Goal: Transaction & Acquisition: Download file/media

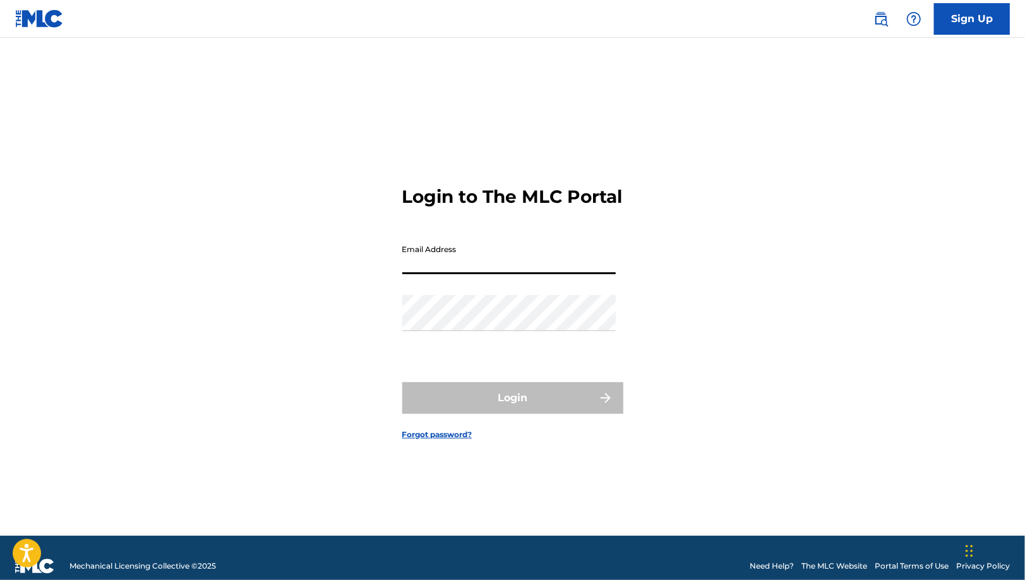
type input "[EMAIL_ADDRESS][DOMAIN_NAME]"
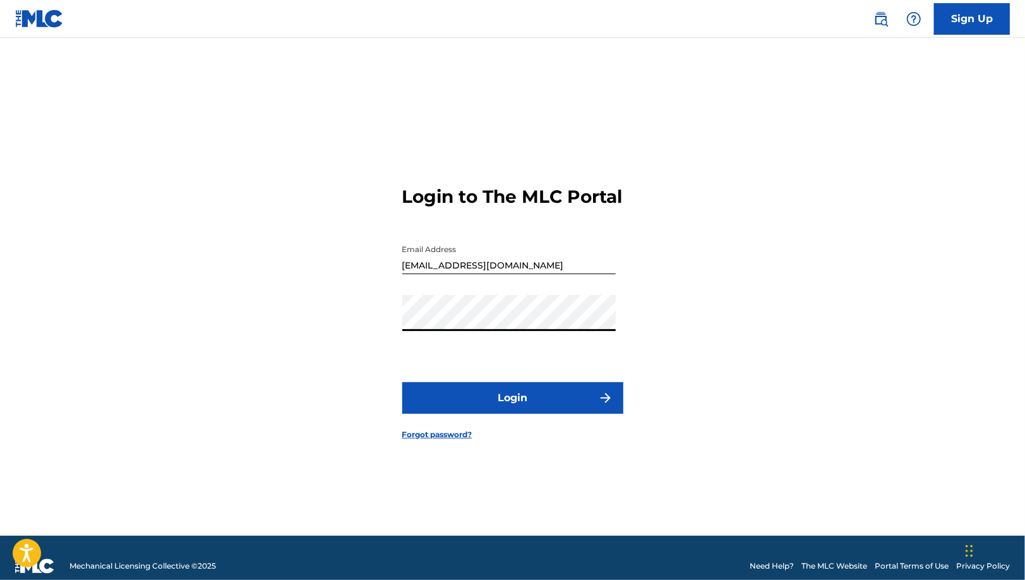
click at [510, 403] on button "Login" at bounding box center [512, 398] width 221 height 32
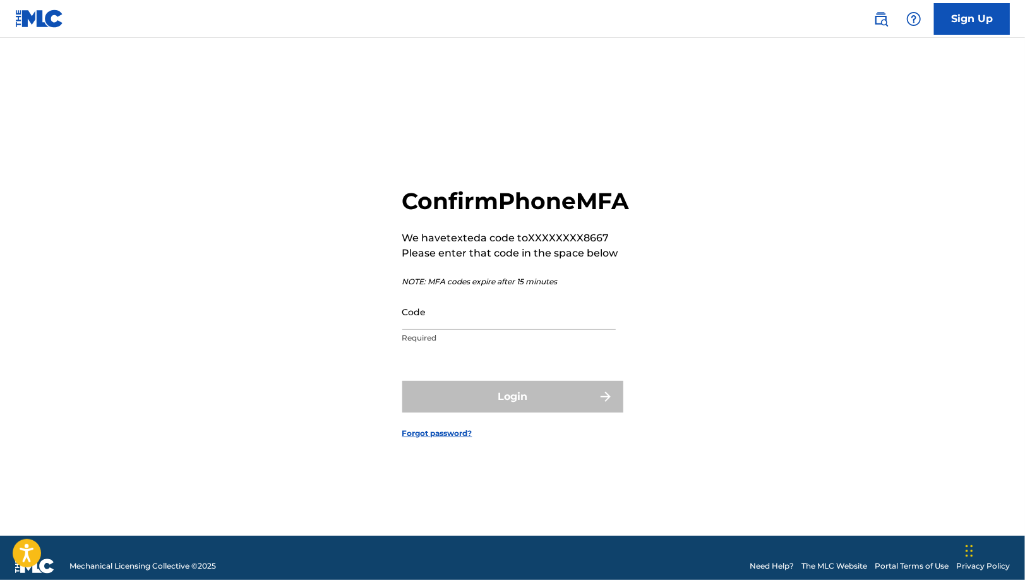
click at [498, 330] on input "Code" at bounding box center [508, 312] width 213 height 36
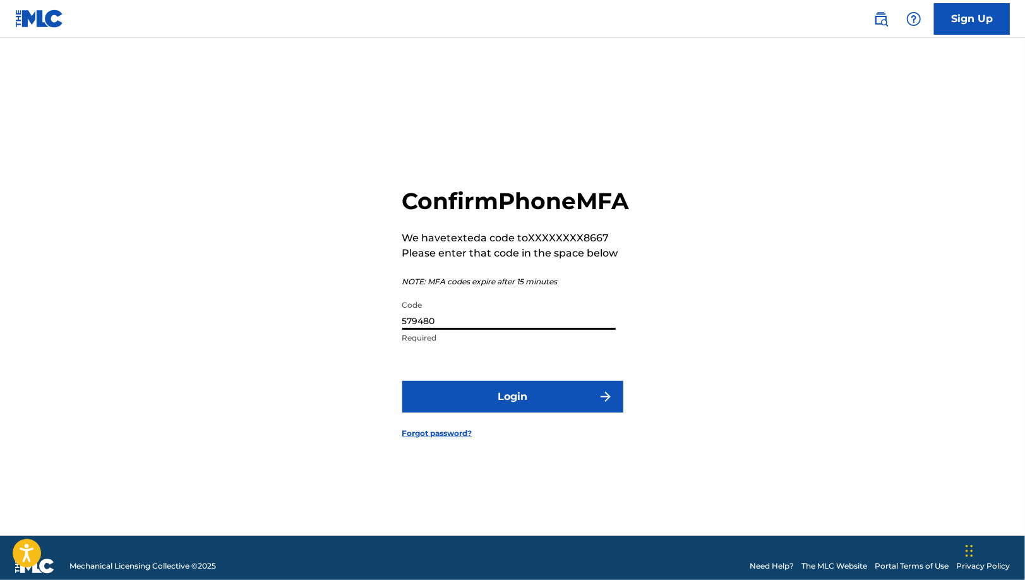
type input "579480"
click at [402, 381] on button "Login" at bounding box center [512, 397] width 221 height 32
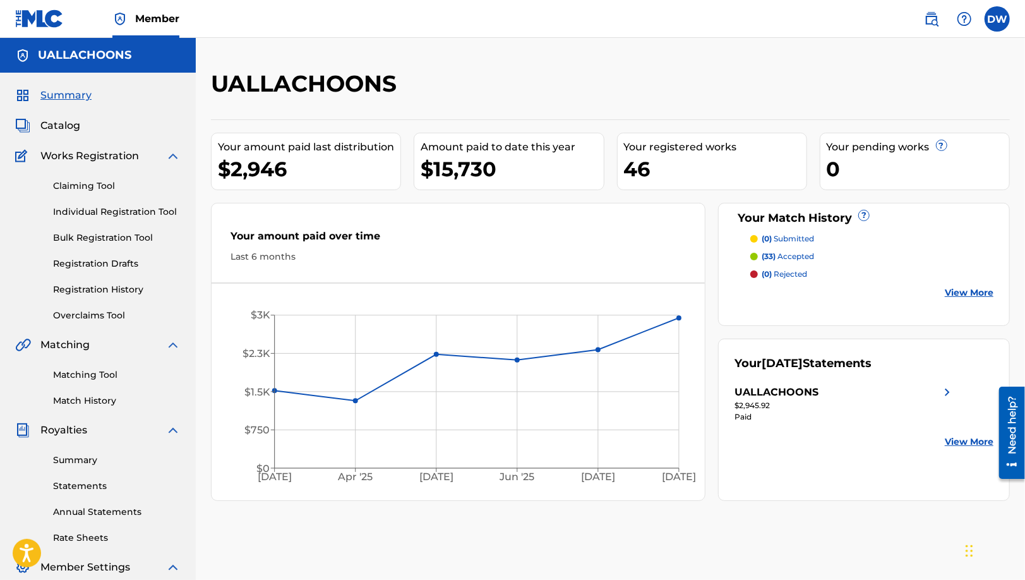
click at [80, 92] on span "Summary" at bounding box center [65, 95] width 51 height 15
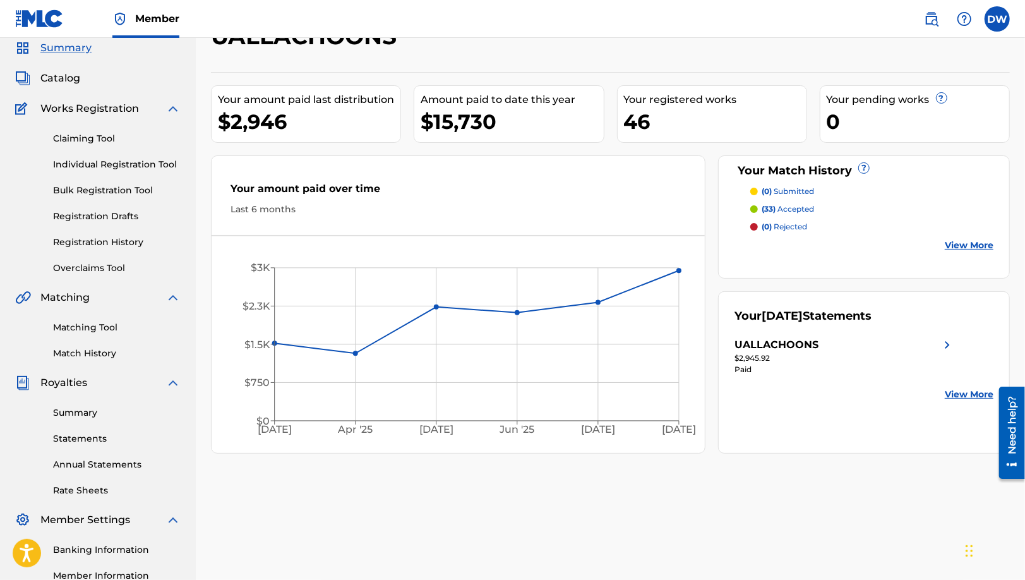
scroll to position [63, 0]
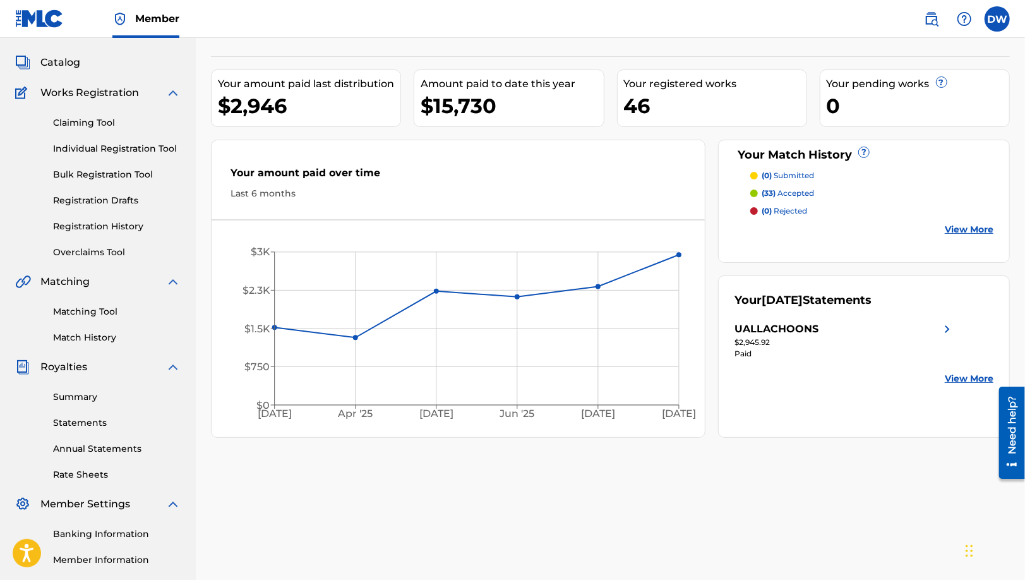
click at [117, 450] on link "Annual Statements" at bounding box center [117, 448] width 128 height 13
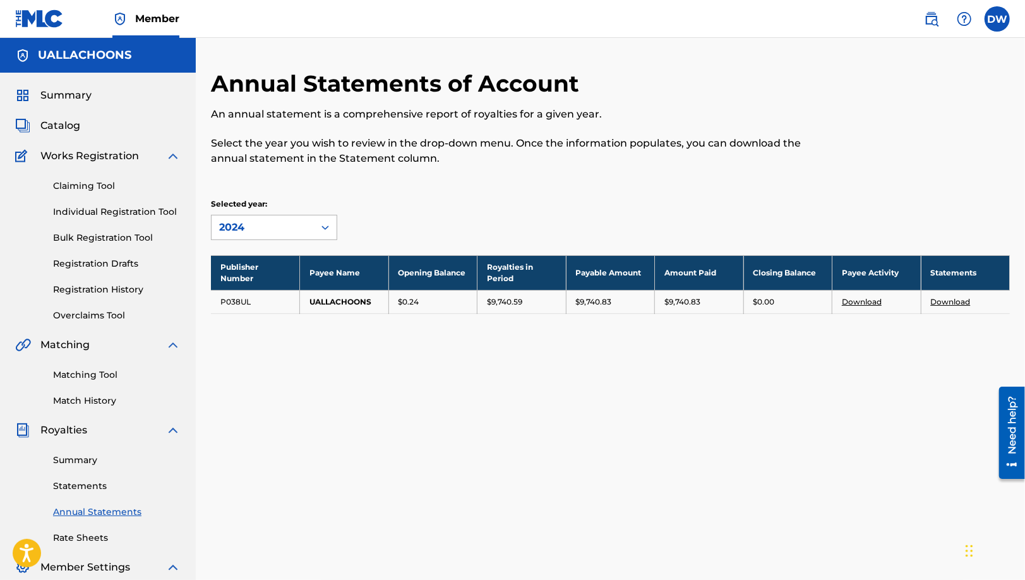
click at [295, 228] on div "2024" at bounding box center [262, 227] width 87 height 15
click at [430, 175] on div "Annual Statements of Account An annual statement is a comprehensive report of r…" at bounding box center [518, 124] width 615 height 111
click at [90, 486] on link "Statements" at bounding box center [117, 485] width 128 height 13
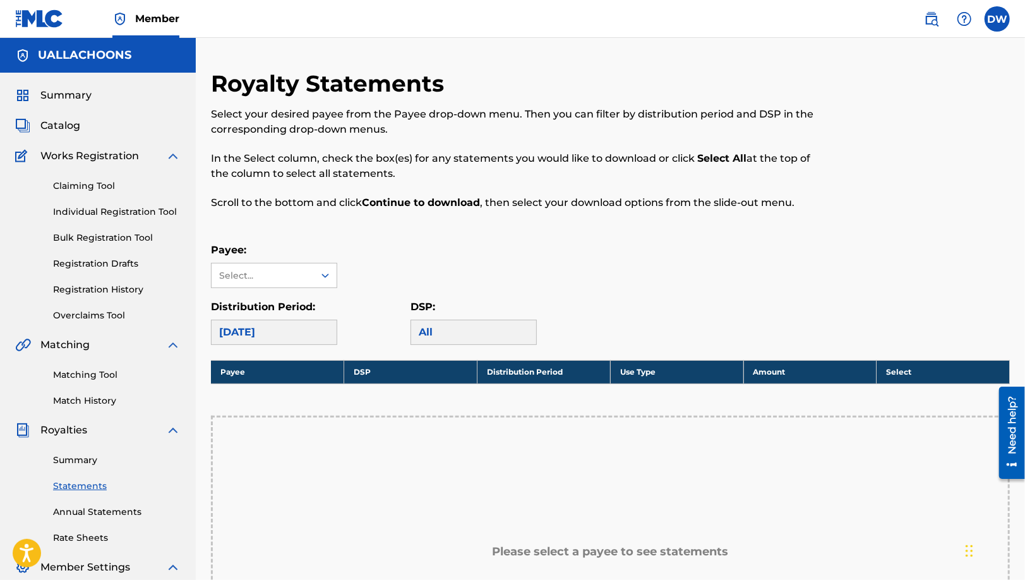
scroll to position [189, 0]
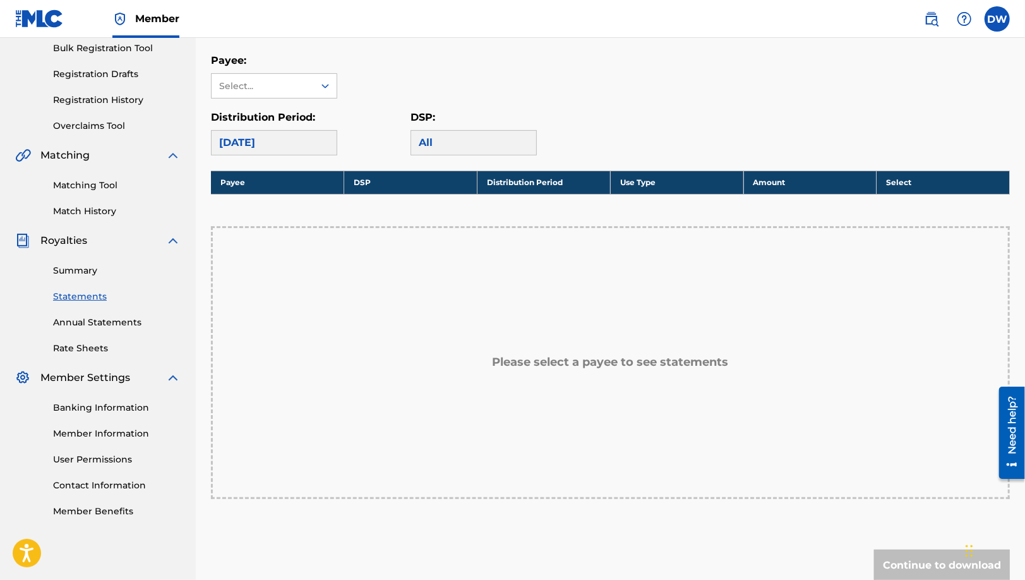
click at [83, 324] on link "Annual Statements" at bounding box center [117, 322] width 128 height 13
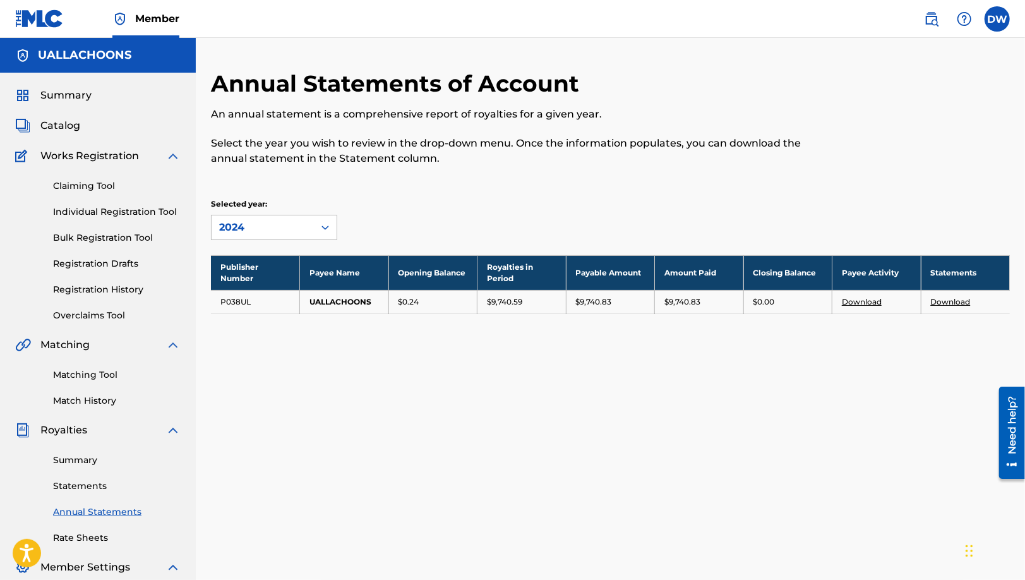
click at [83, 459] on link "Summary" at bounding box center [117, 459] width 128 height 13
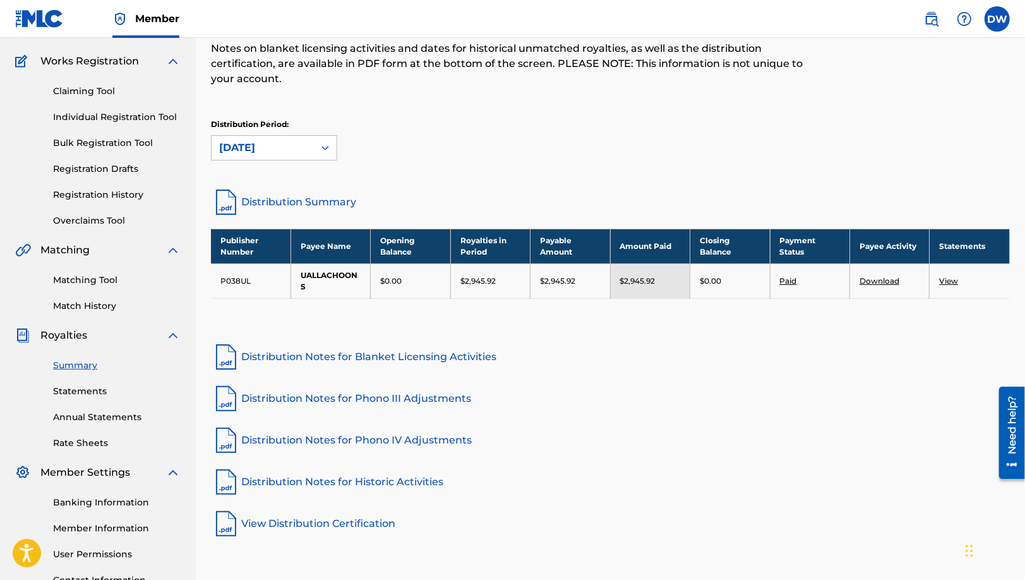
scroll to position [63, 0]
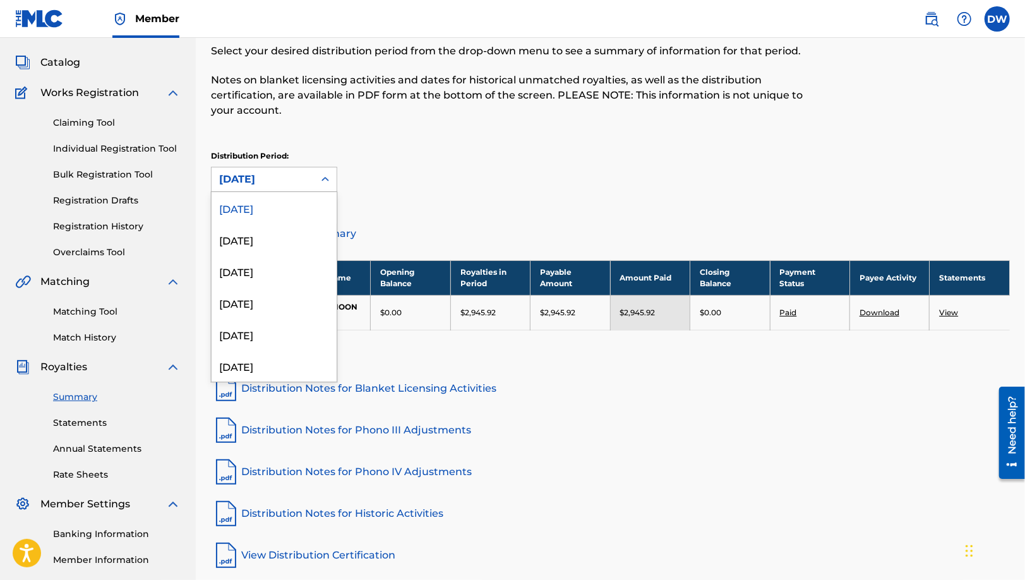
click at [280, 172] on div "[DATE]" at bounding box center [262, 179] width 87 height 15
click at [256, 230] on div "[DATE]" at bounding box center [274, 240] width 125 height 32
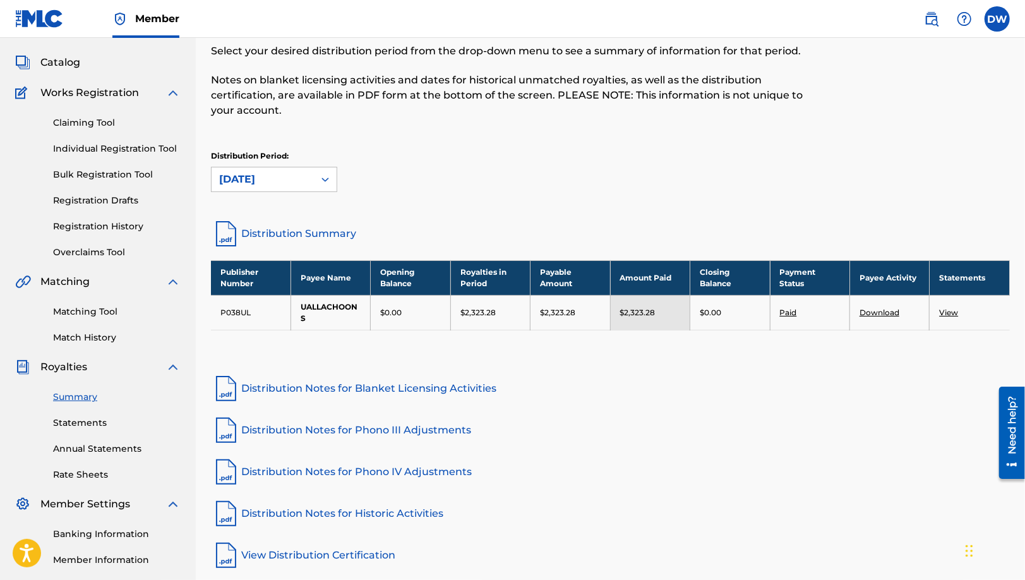
click at [940, 314] on div "Publisher Number Payee Name Opening Balance Royalties in Period Payable Amount …" at bounding box center [610, 311] width 799 height 102
click at [951, 307] on link "View" at bounding box center [948, 311] width 19 height 9
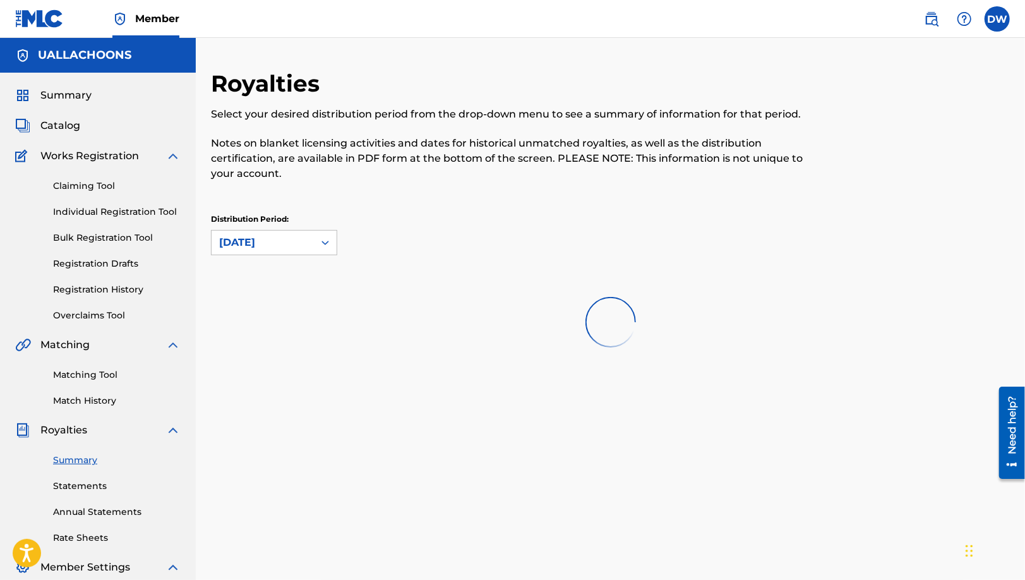
scroll to position [63, 0]
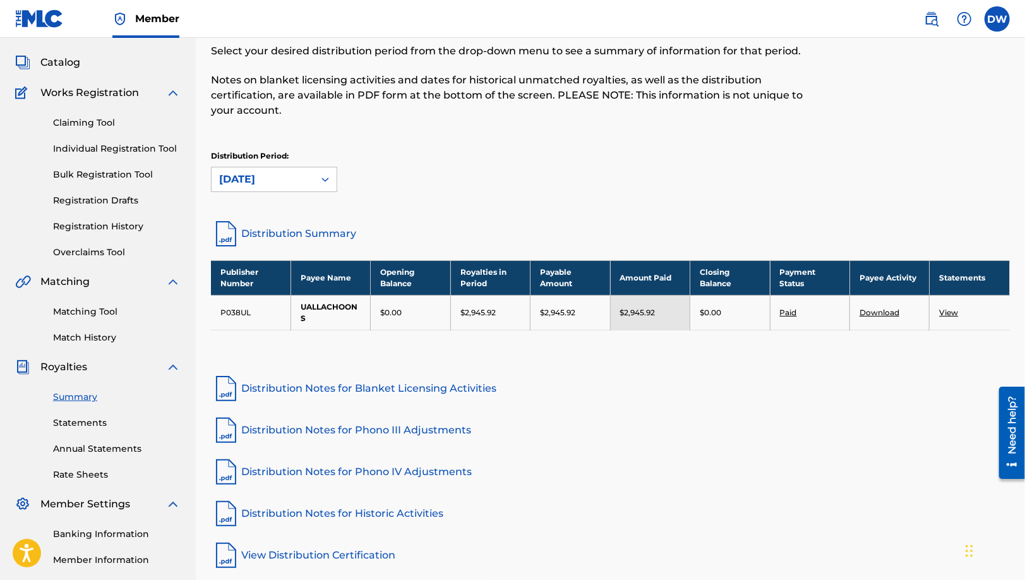
click at [884, 307] on link "Download" at bounding box center [879, 311] width 40 height 9
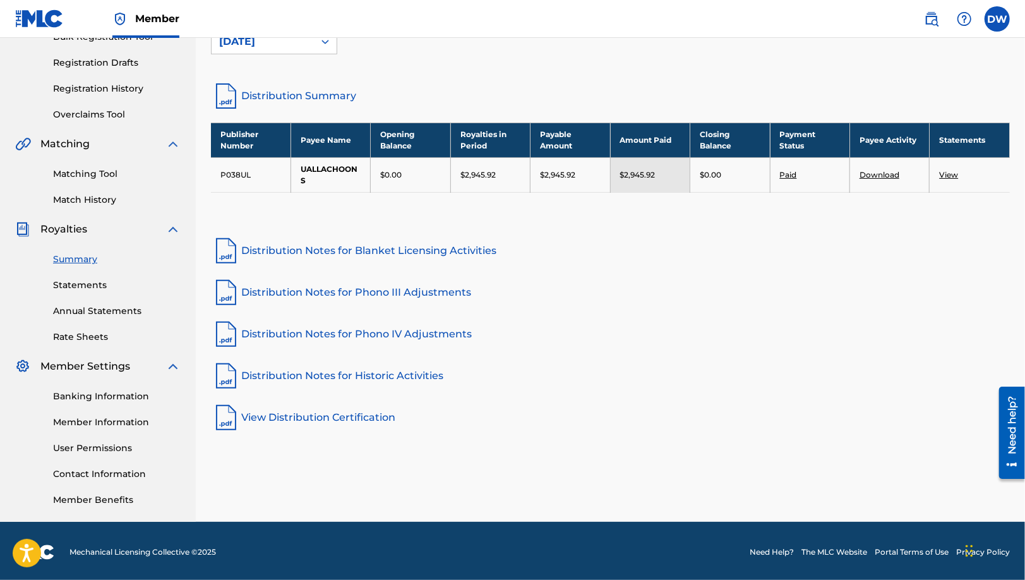
scroll to position [203, 0]
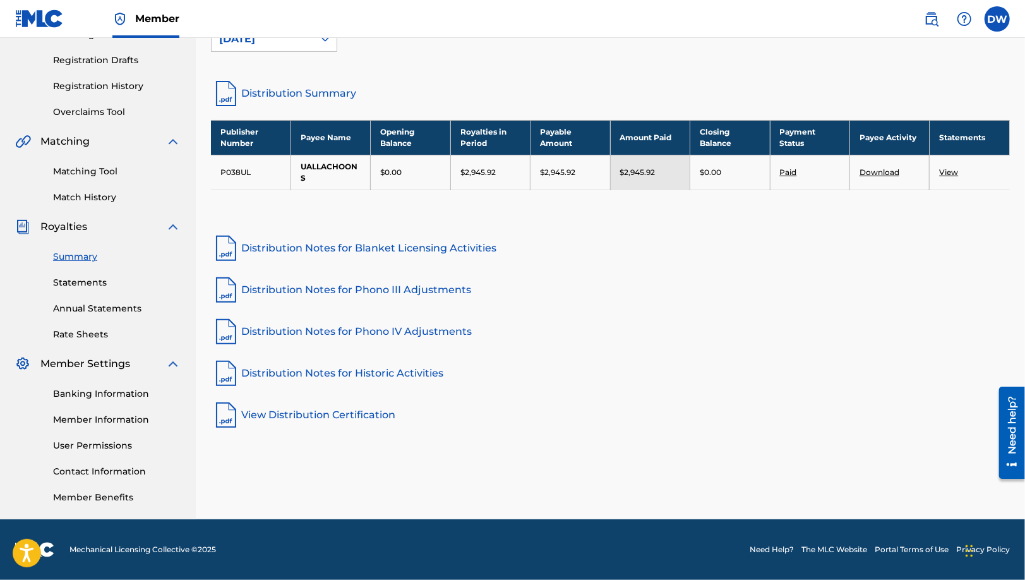
click at [90, 304] on link "Annual Statements" at bounding box center [117, 308] width 128 height 13
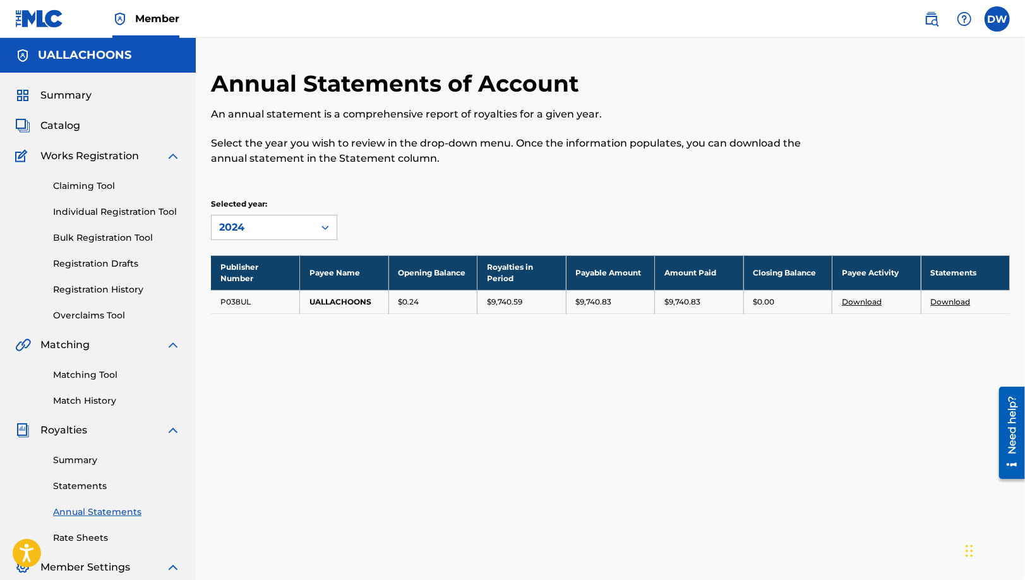
click at [783, 116] on p "An annual statement is a comprehensive report of royalties for a given year." at bounding box center [518, 114] width 615 height 15
click at [871, 304] on link "Download" at bounding box center [862, 301] width 40 height 9
drag, startPoint x: 776, startPoint y: 189, endPoint x: 781, endPoint y: 196, distance: 8.6
click at [776, 189] on div "Annual Statements of Account An annual statement is a comprehensive report of r…" at bounding box center [610, 207] width 799 height 276
click at [957, 301] on link "Download" at bounding box center [951, 301] width 40 height 9
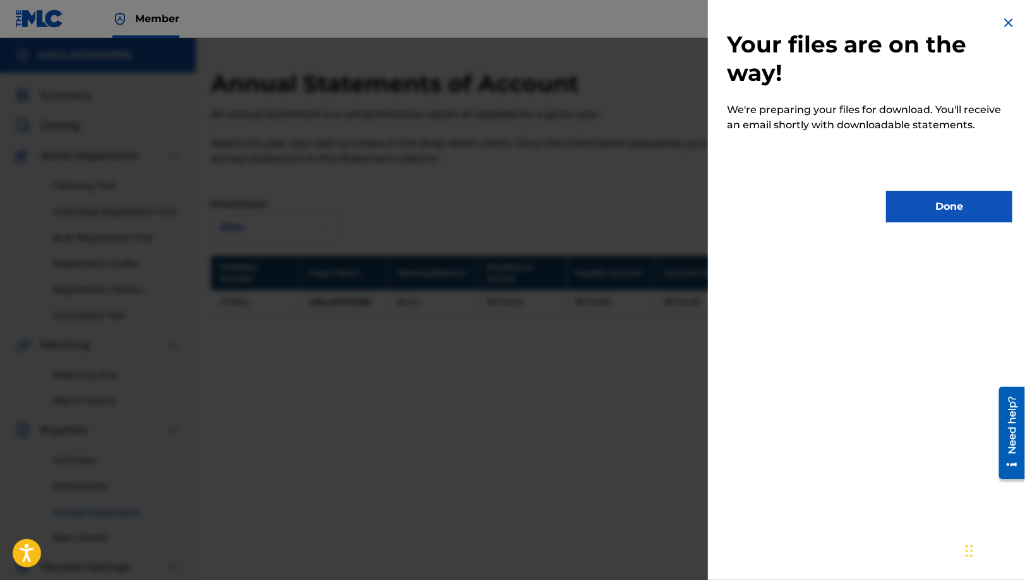
click at [935, 203] on button "Done" at bounding box center [949, 207] width 126 height 32
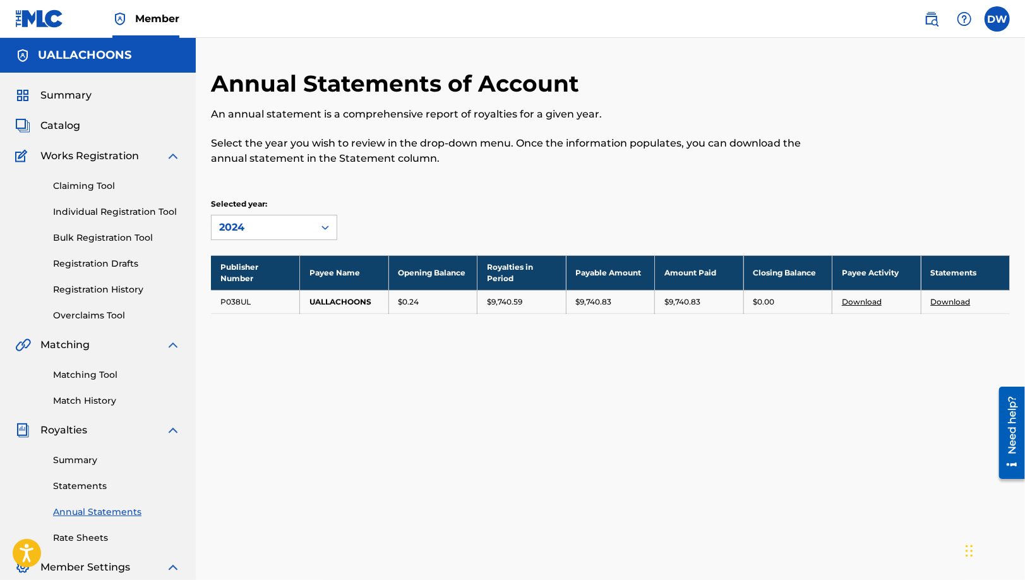
click at [95, 484] on link "Statements" at bounding box center [117, 485] width 128 height 13
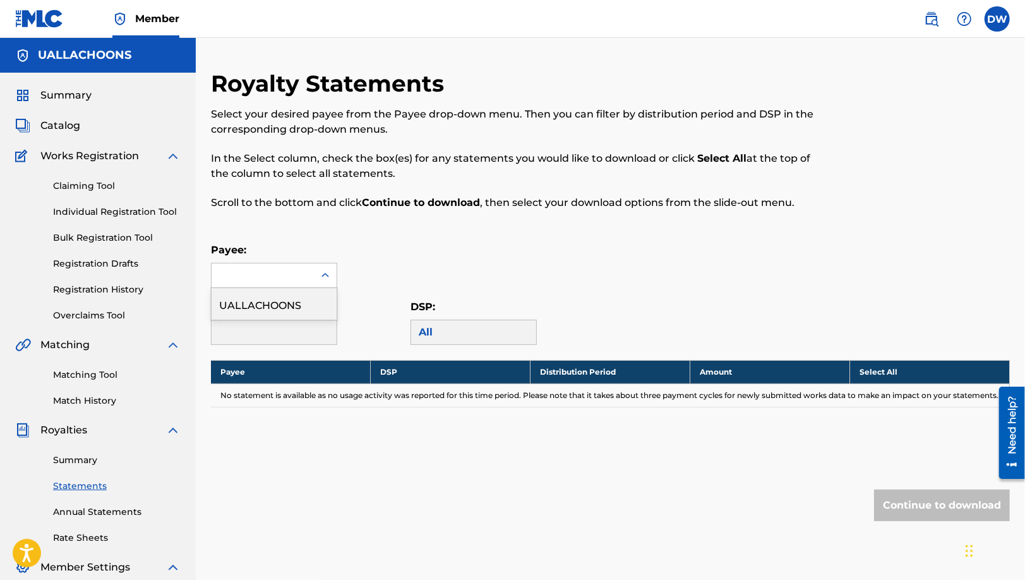
click at [273, 273] on div at bounding box center [263, 275] width 102 height 24
click at [292, 314] on div "UALLACHOONS" at bounding box center [274, 304] width 125 height 32
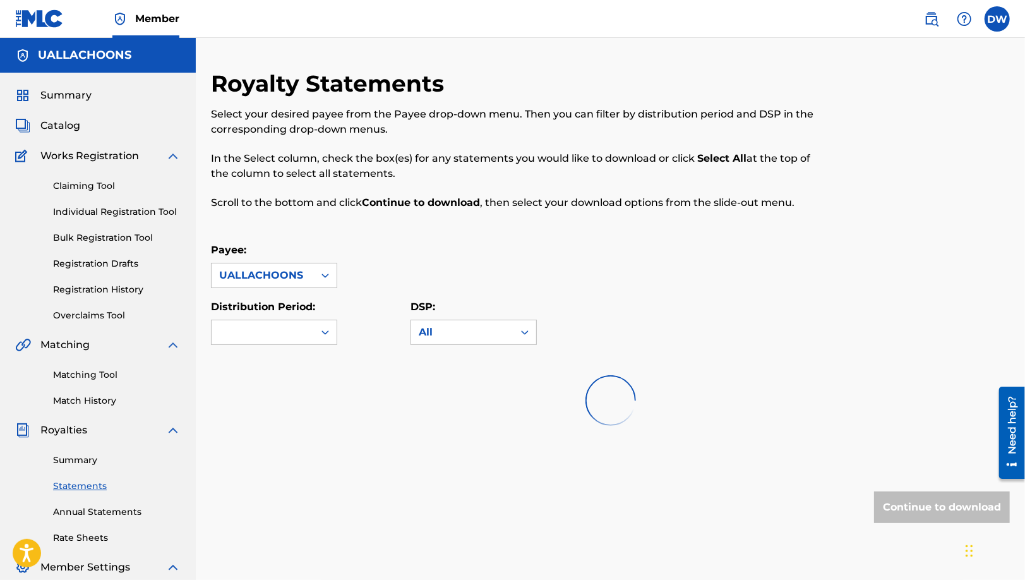
click at [400, 238] on div "Royalty Statements Select your desired payee from the Payee drop-down menu. The…" at bounding box center [610, 321] width 799 height 504
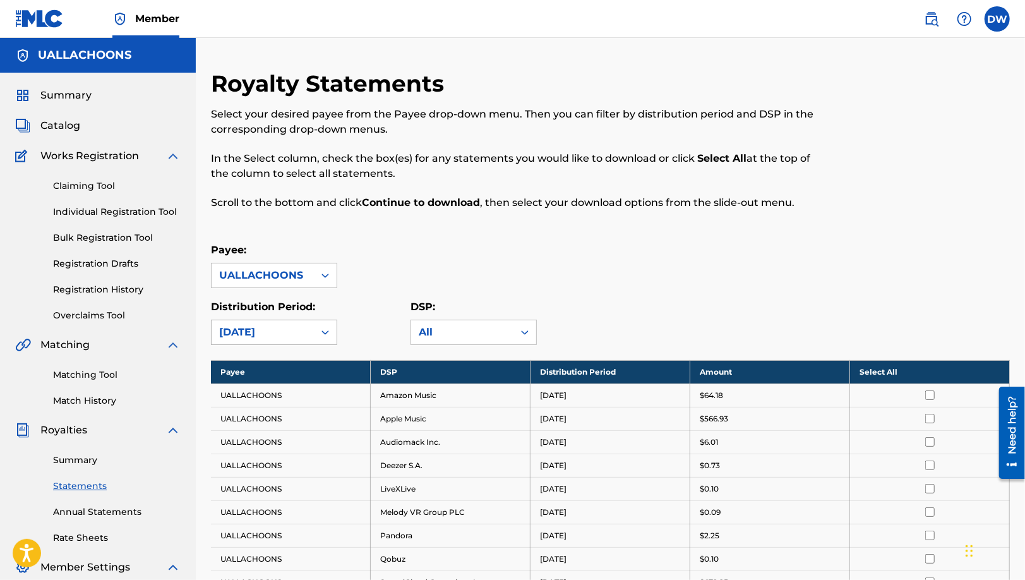
click at [319, 332] on icon at bounding box center [325, 332] width 13 height 13
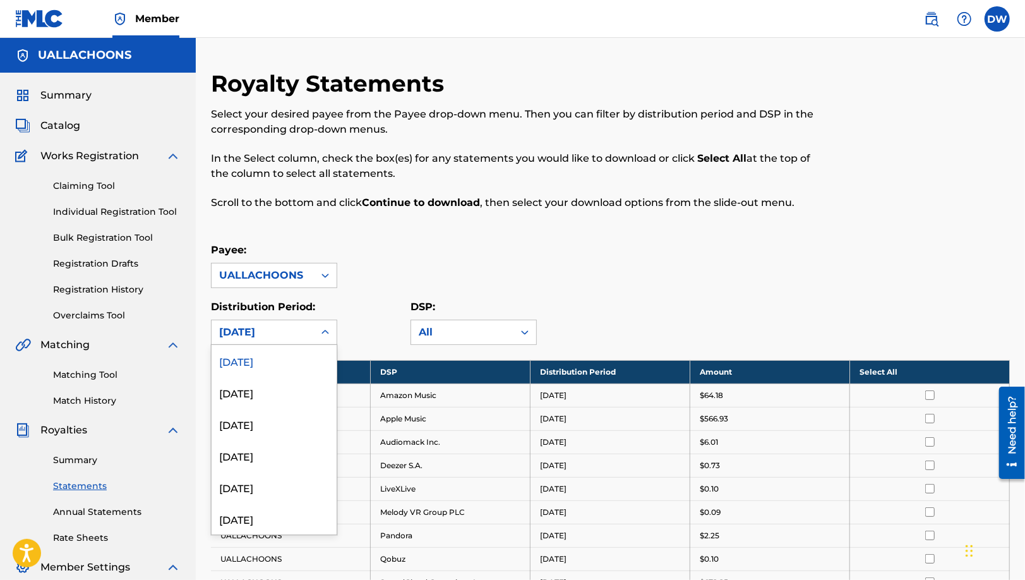
click at [458, 247] on div "Payee: UALLACHOONS" at bounding box center [610, 264] width 799 height 45
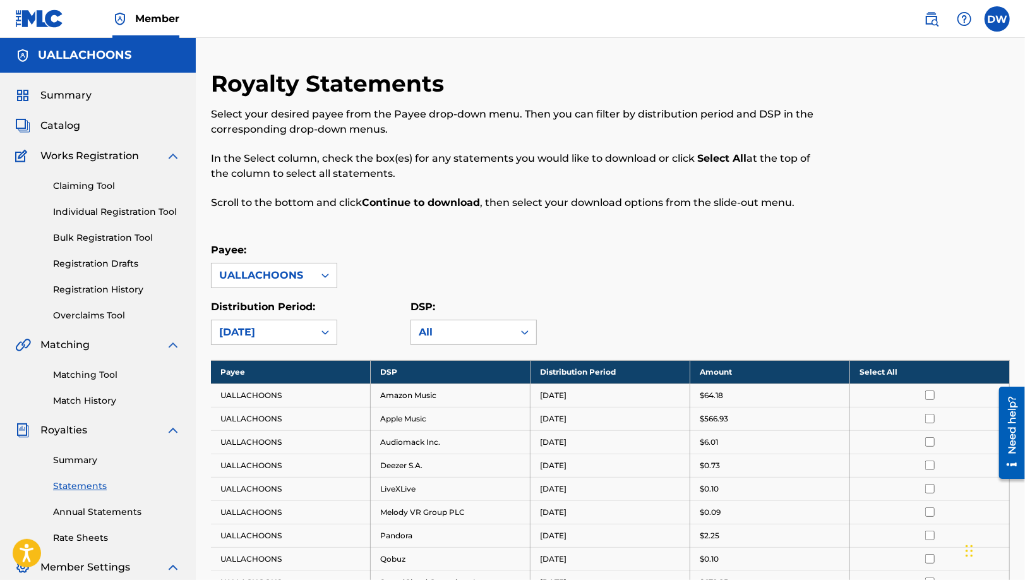
click at [717, 222] on div "Royalty Statements Select your desired payee from the Payee drop-down menu. The…" at bounding box center [518, 146] width 615 height 155
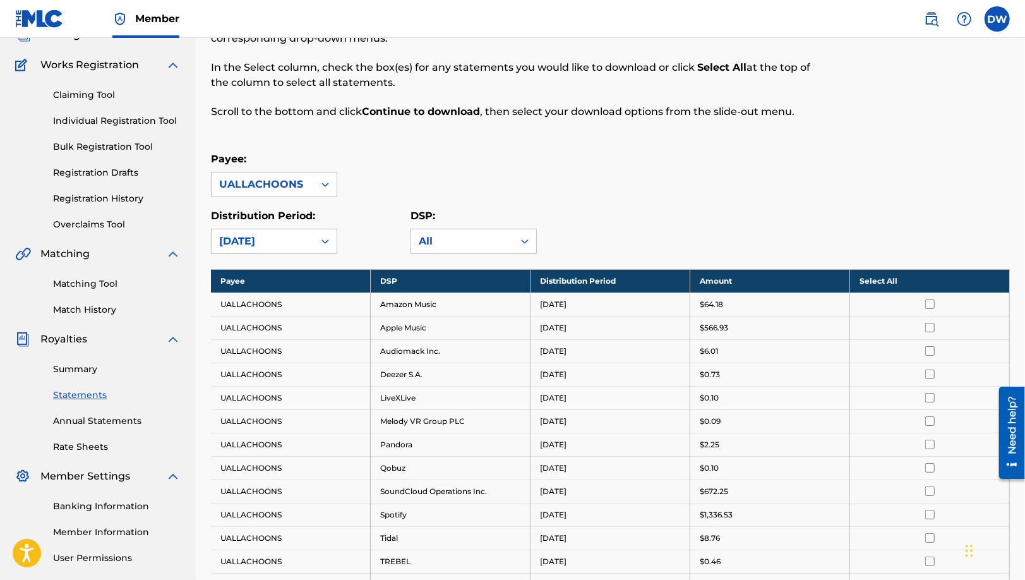
scroll to position [189, 0]
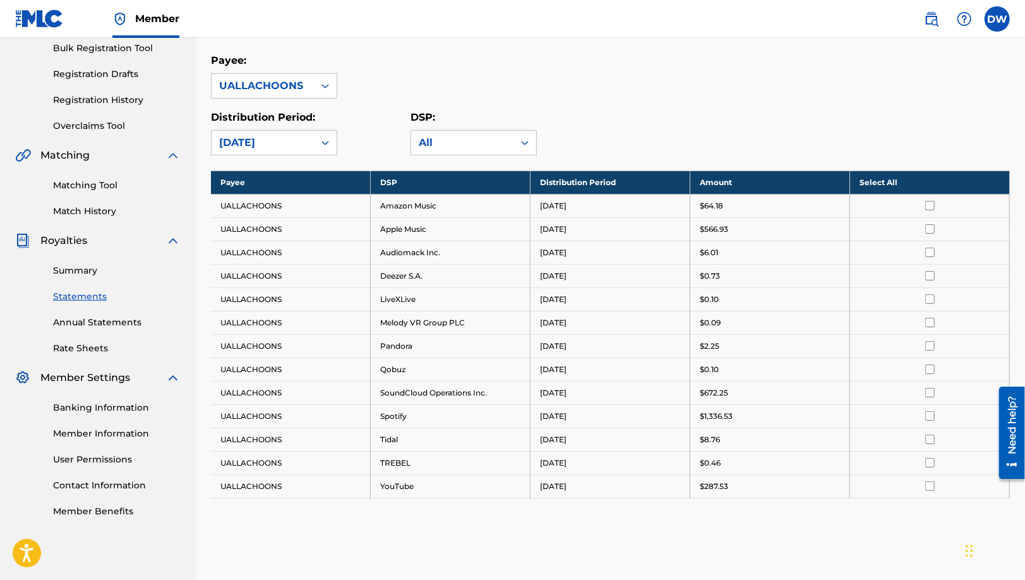
click at [922, 182] on th "Select All" at bounding box center [930, 181] width 160 height 23
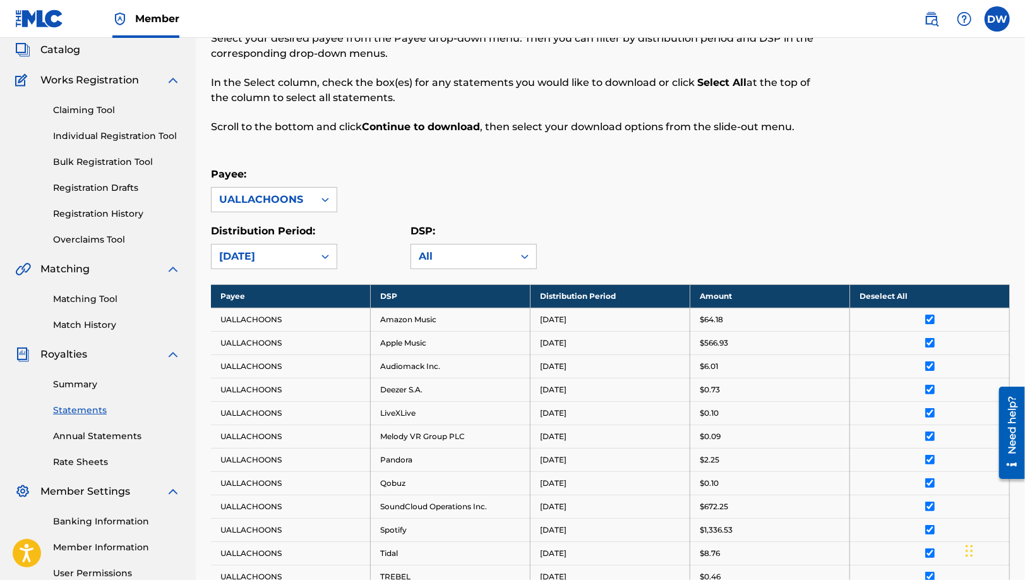
scroll to position [202, 0]
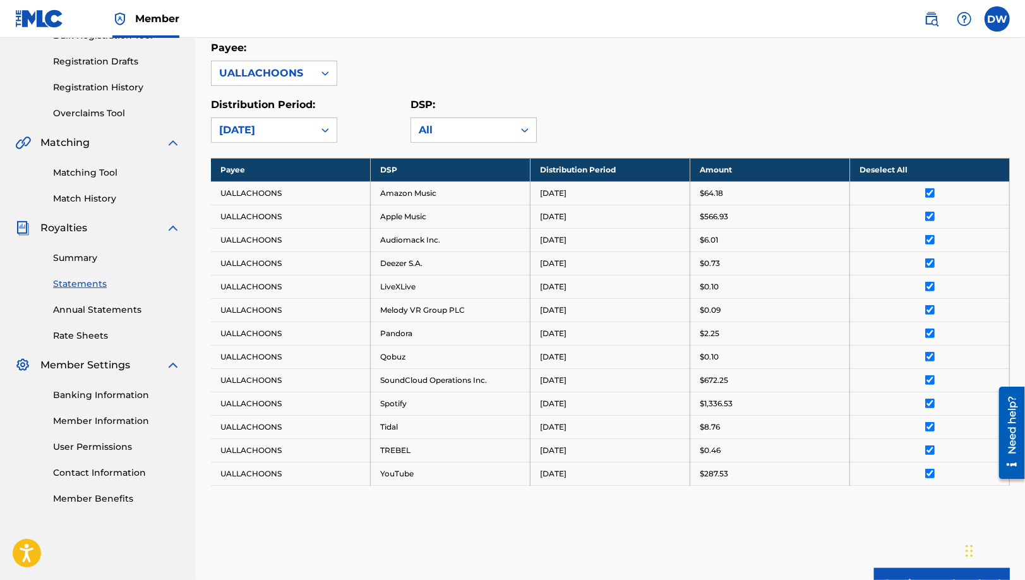
click at [910, 571] on button "Continue to download" at bounding box center [942, 584] width 136 height 32
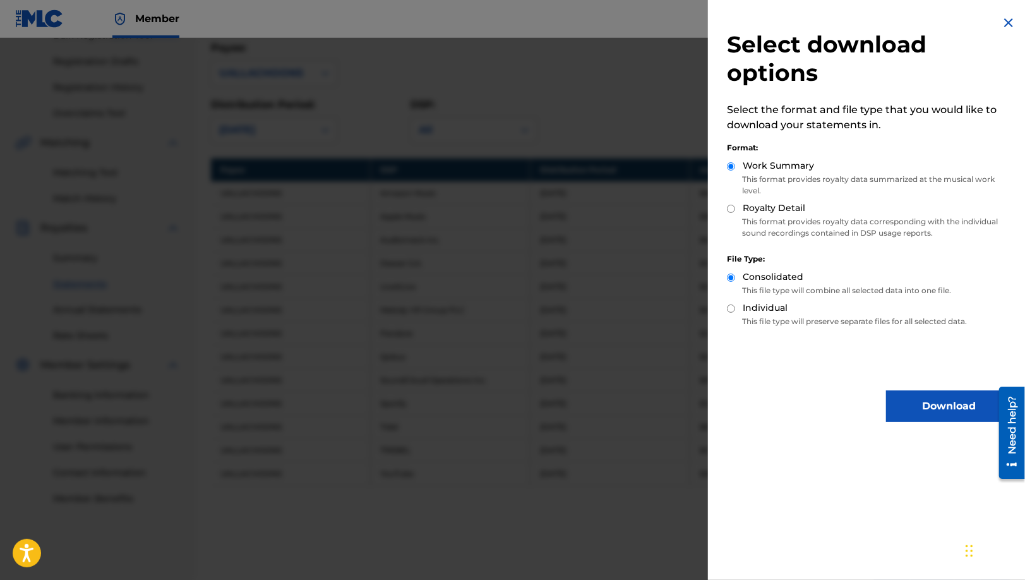
click at [730, 210] on input "Royalty Detail" at bounding box center [731, 209] width 8 height 8
radio input "true"
click at [732, 167] on input "Work Summary" at bounding box center [731, 166] width 8 height 8
radio input "true"
click at [945, 401] on button "Download" at bounding box center [949, 406] width 126 height 32
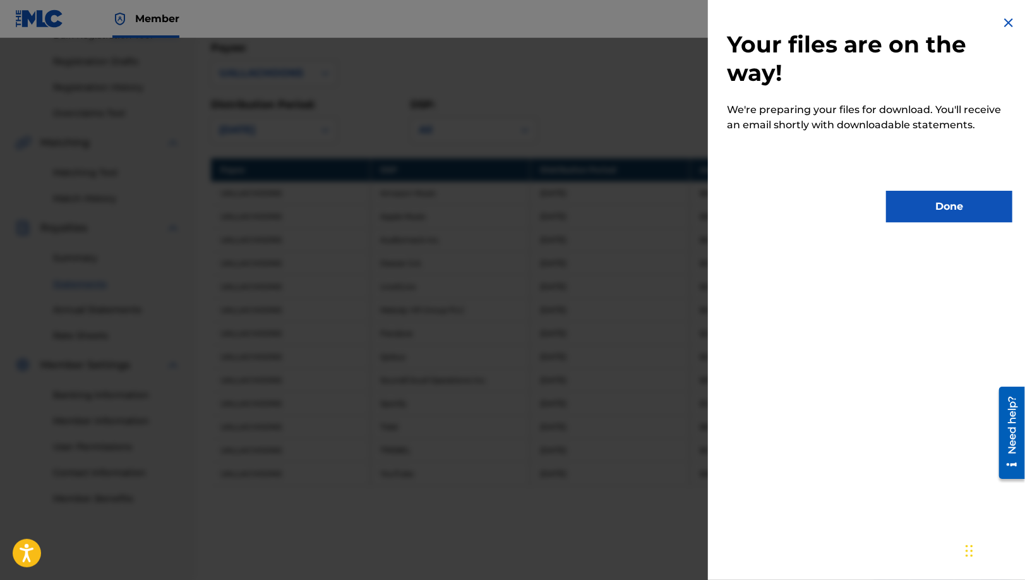
click at [938, 210] on button "Done" at bounding box center [949, 207] width 126 height 32
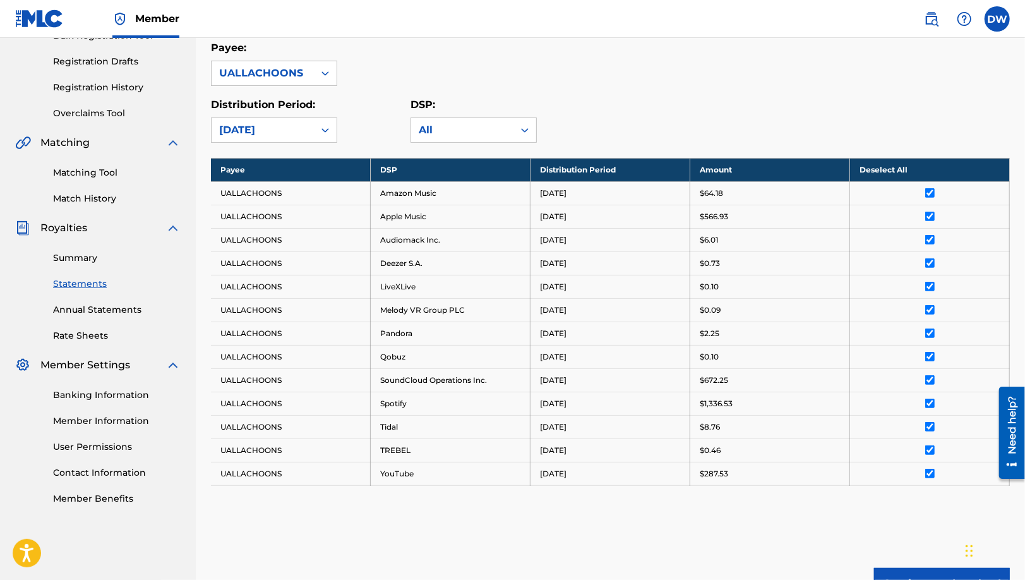
click at [712, 107] on div "Distribution Period: [DATE] DSP: All" at bounding box center [610, 119] width 799 height 45
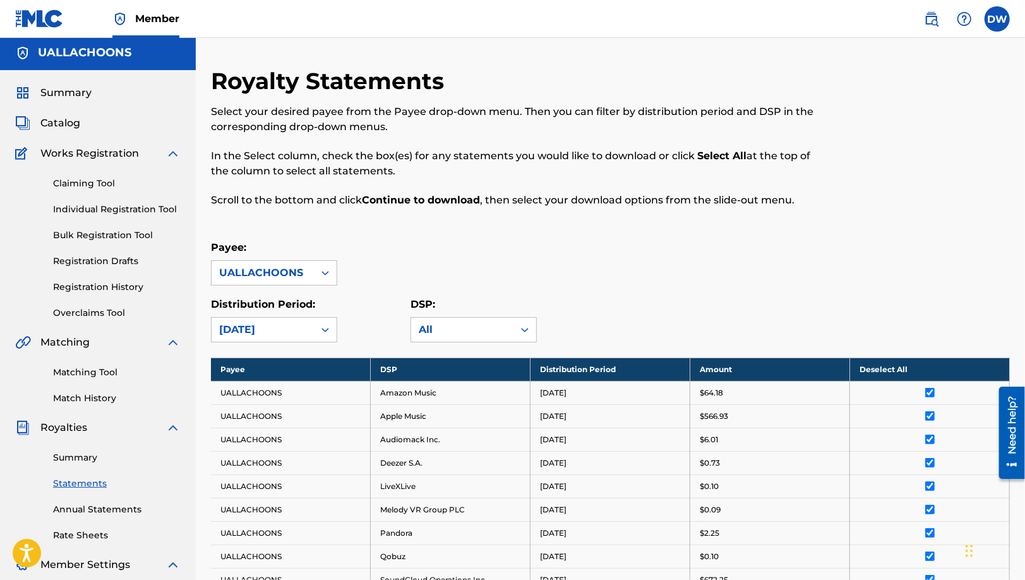
scroll to position [0, 0]
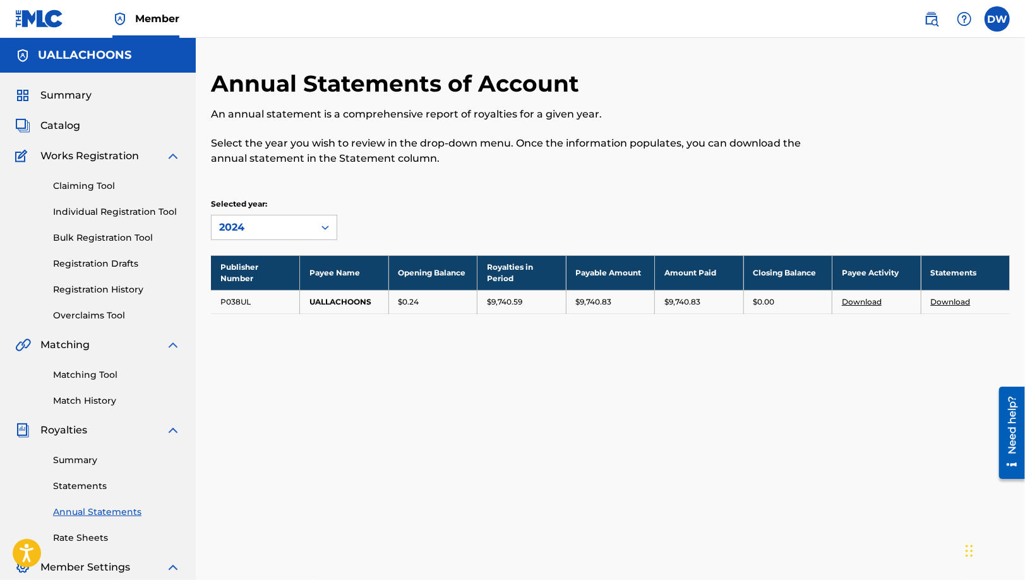
click at [81, 491] on link "Statements" at bounding box center [117, 485] width 128 height 13
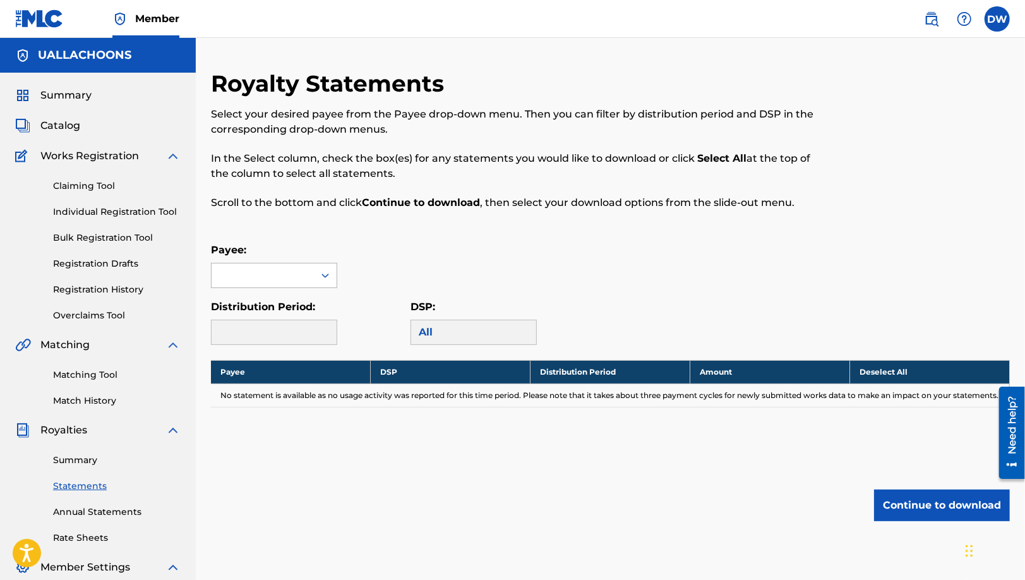
click at [304, 268] on div at bounding box center [263, 275] width 102 height 24
click at [292, 304] on div "UALLACHOONS" at bounding box center [274, 304] width 125 height 32
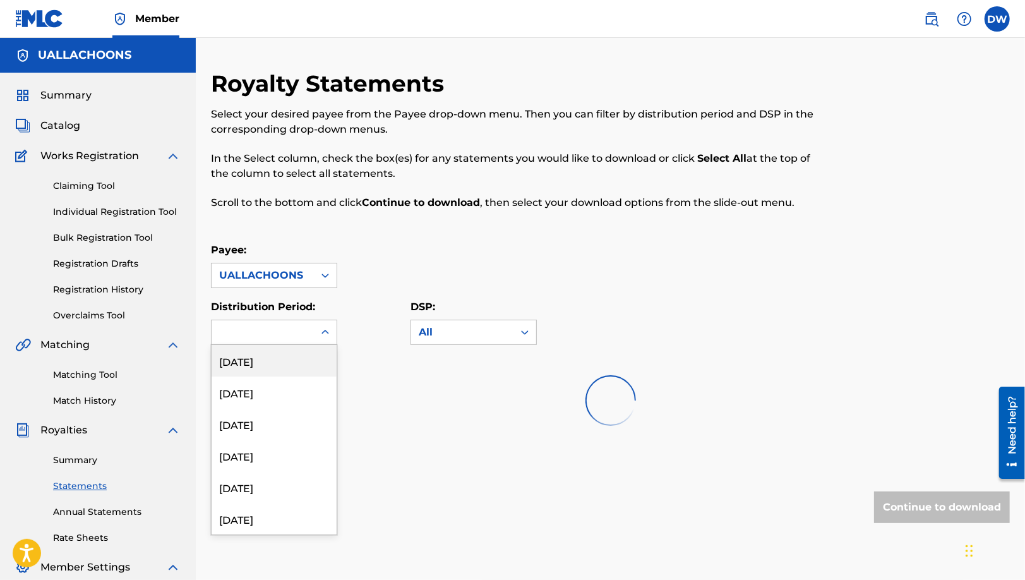
click at [292, 323] on div at bounding box center [263, 332] width 102 height 24
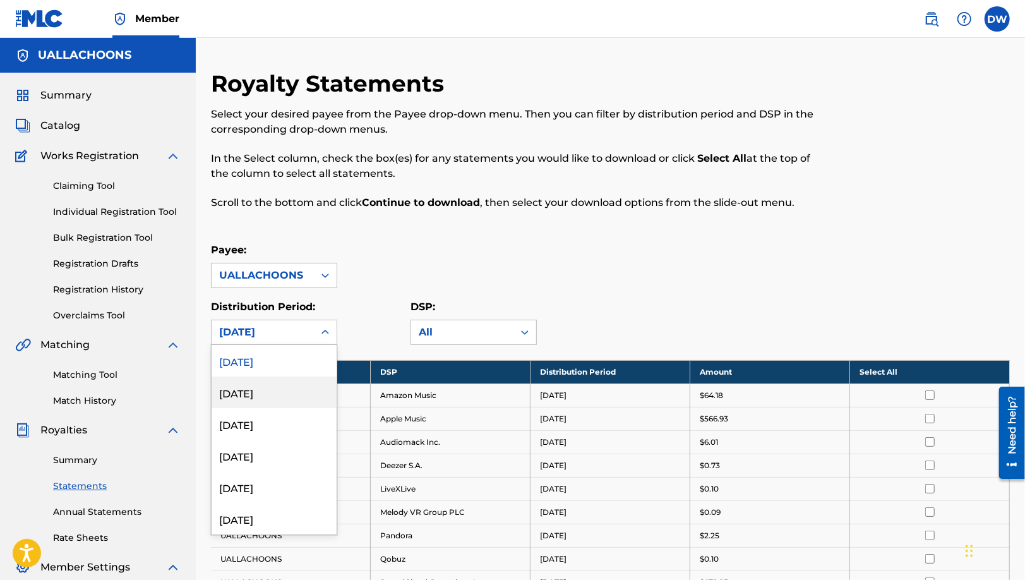
click at [287, 385] on div "[DATE]" at bounding box center [274, 392] width 125 height 32
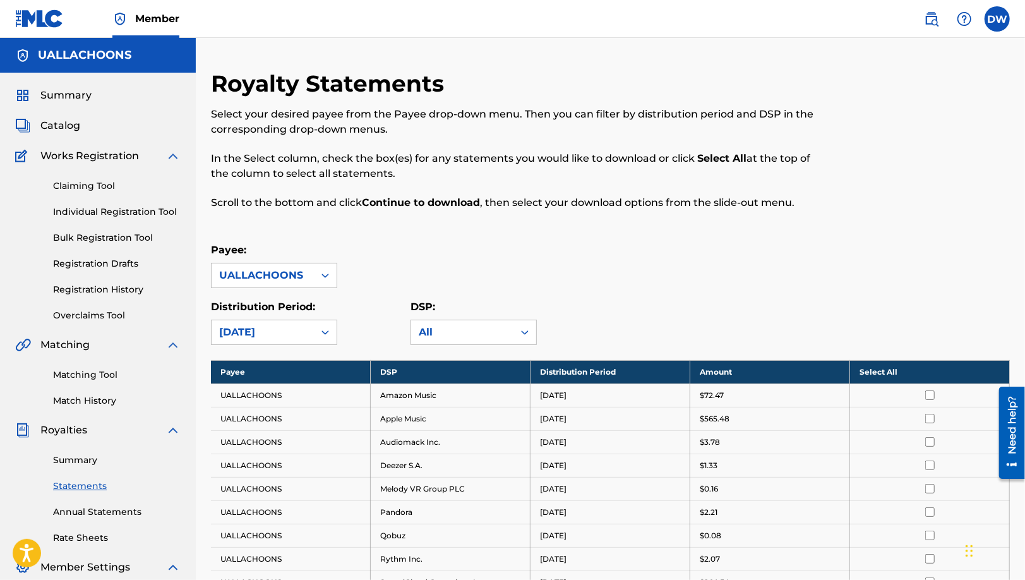
drag, startPoint x: 522, startPoint y: 278, endPoint x: 563, endPoint y: 251, distance: 49.7
click at [523, 276] on div "Payee: UALLACHOONS" at bounding box center [610, 264] width 799 height 45
click at [915, 372] on th "Select All" at bounding box center [930, 371] width 160 height 23
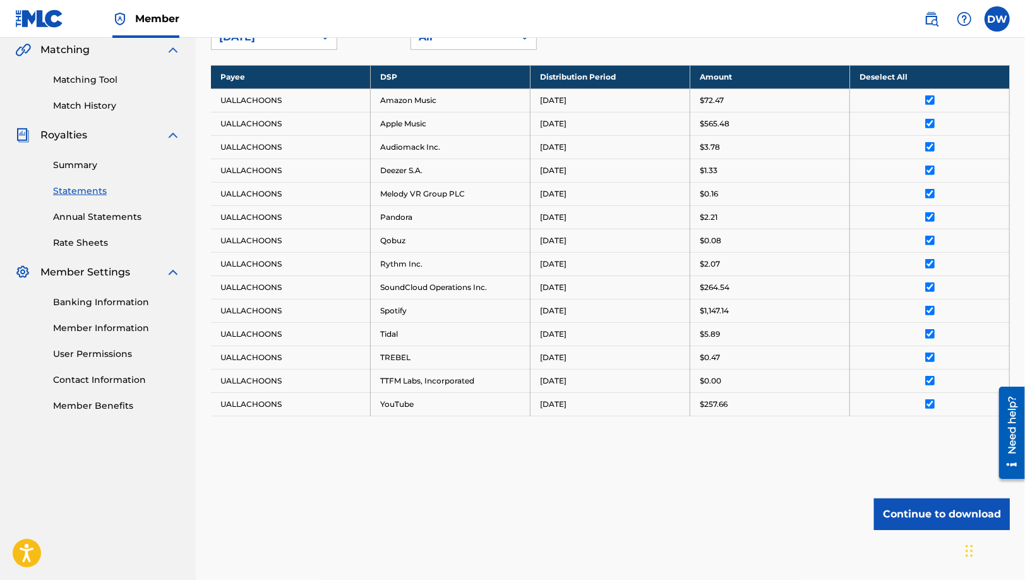
scroll to position [316, 0]
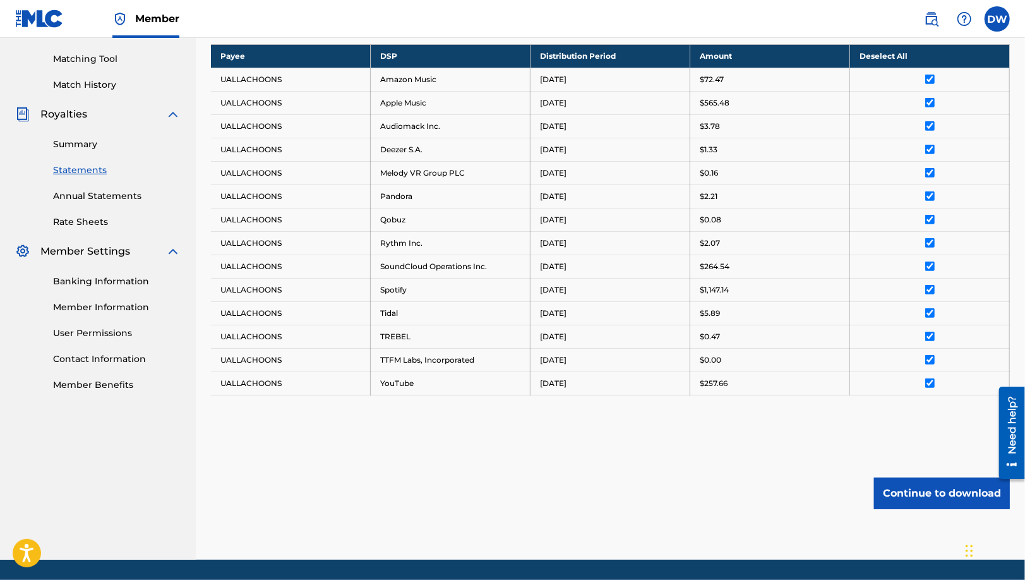
click at [916, 485] on button "Continue to download" at bounding box center [942, 493] width 136 height 32
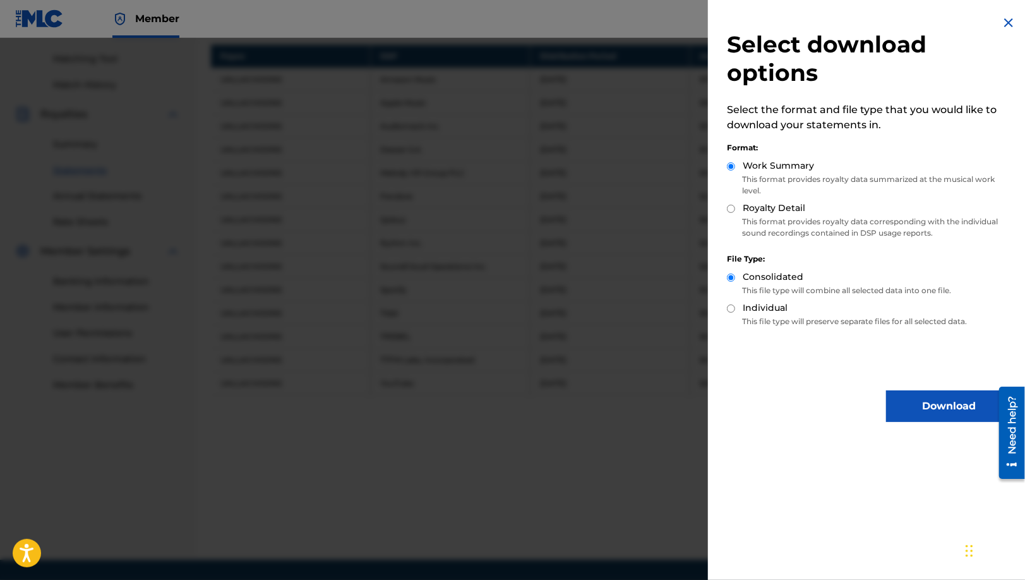
click at [905, 405] on button "Download" at bounding box center [949, 406] width 126 height 32
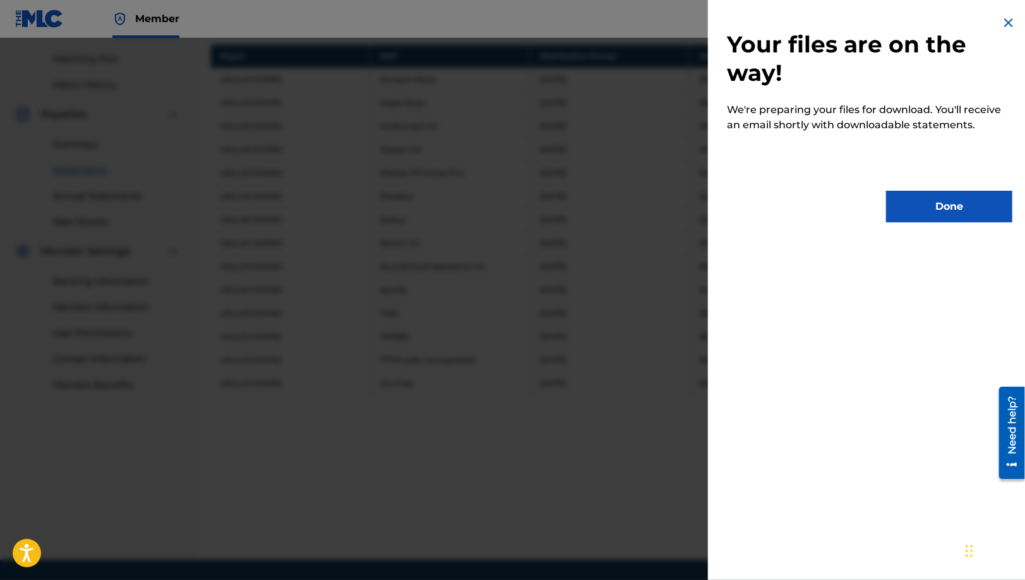
click at [916, 198] on button "Done" at bounding box center [949, 207] width 126 height 32
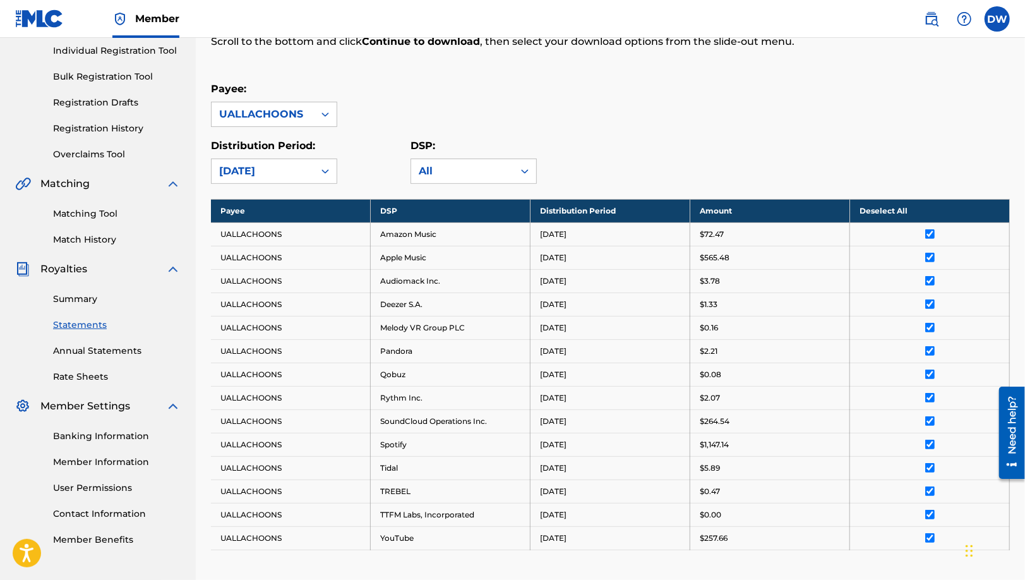
scroll to position [0, 0]
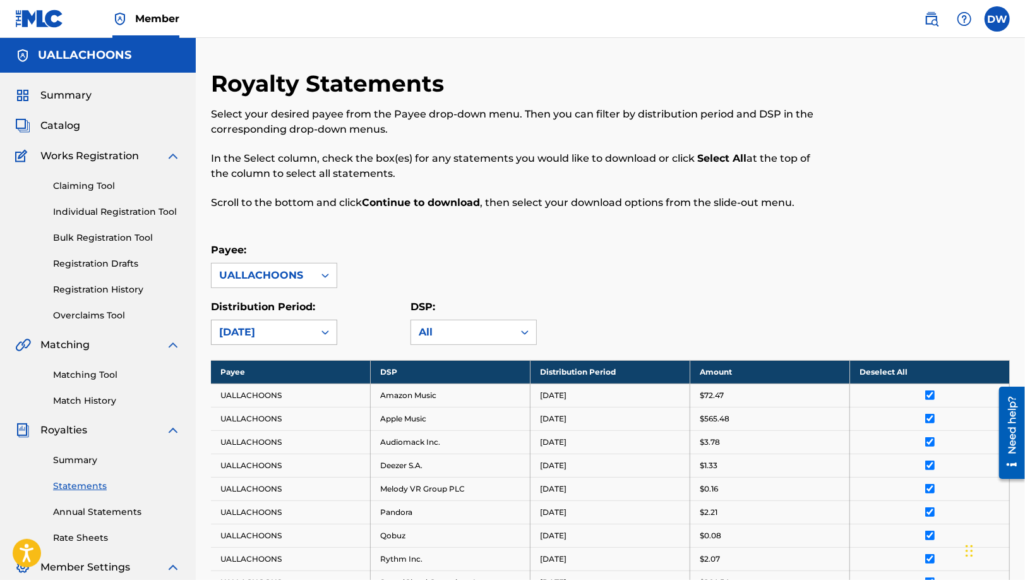
click at [217, 329] on div "[DATE]" at bounding box center [263, 332] width 102 height 24
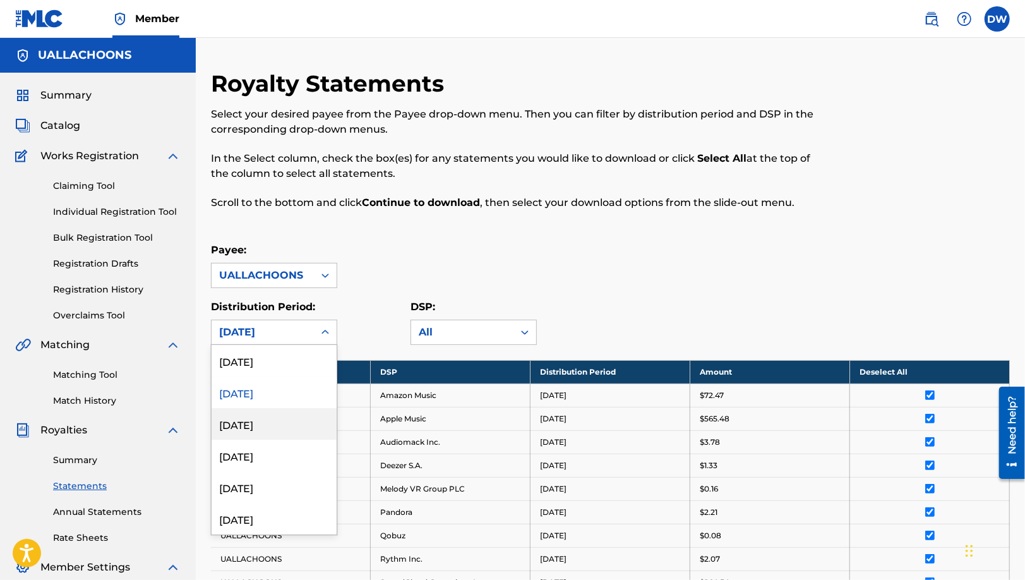
click at [249, 419] on div "[DATE]" at bounding box center [274, 424] width 125 height 32
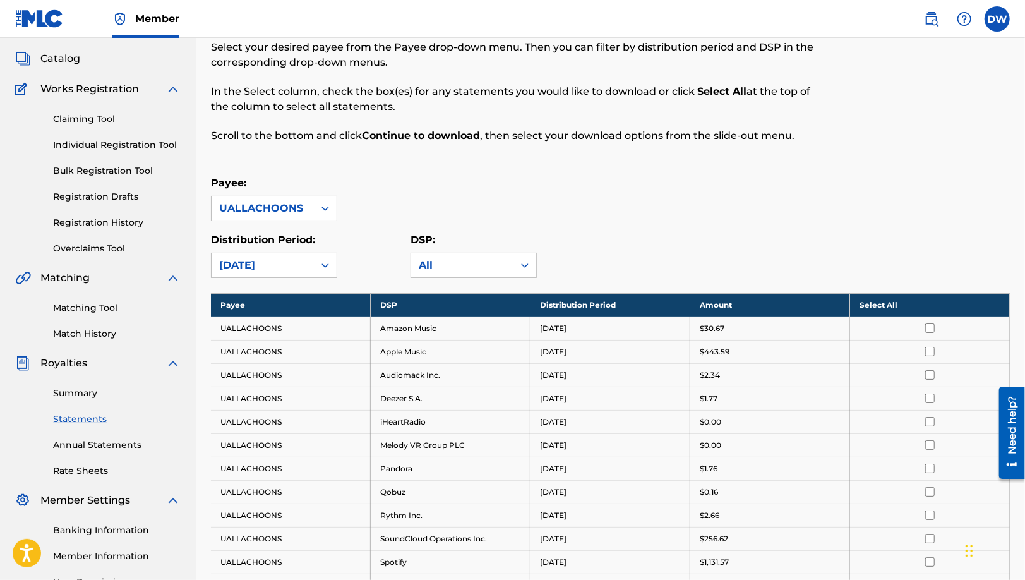
scroll to position [189, 0]
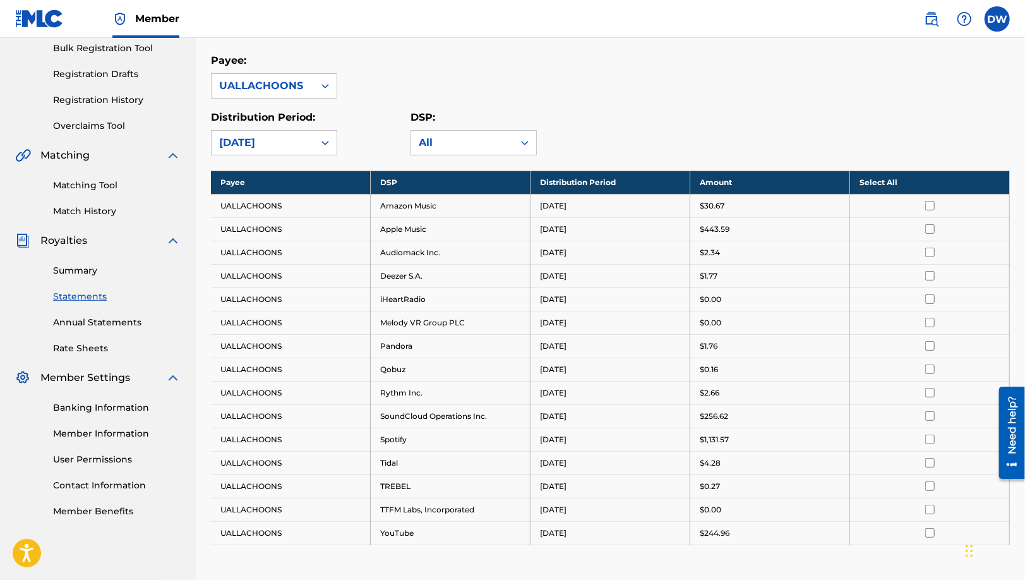
click at [874, 187] on th "Select All" at bounding box center [930, 181] width 160 height 23
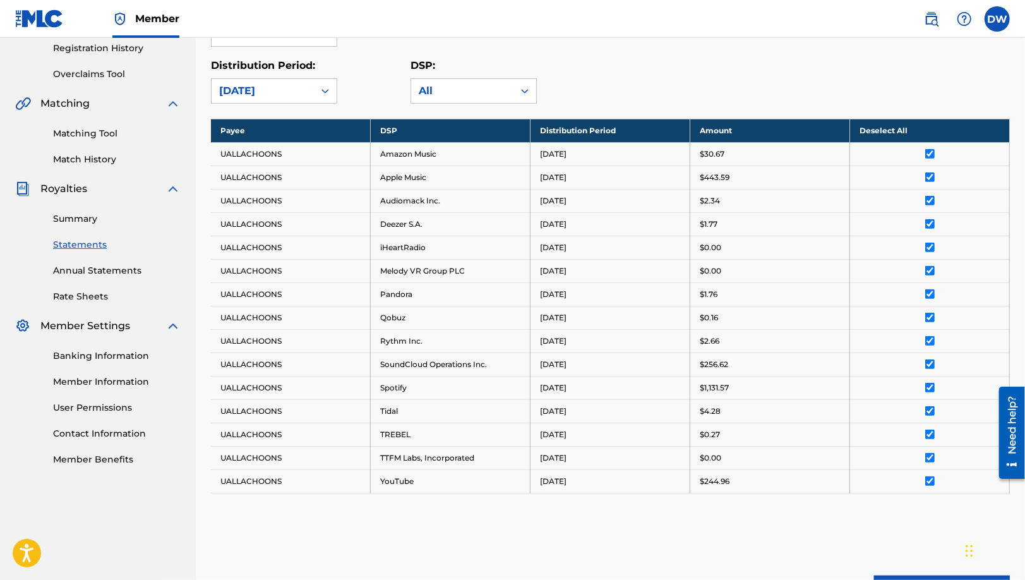
scroll to position [316, 0]
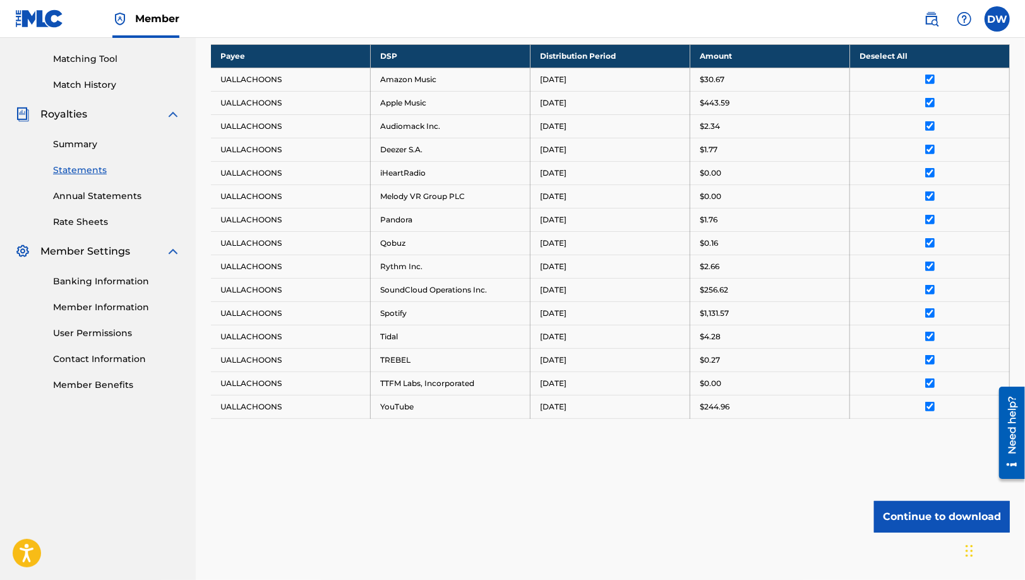
click at [951, 507] on button "Continue to download" at bounding box center [942, 517] width 136 height 32
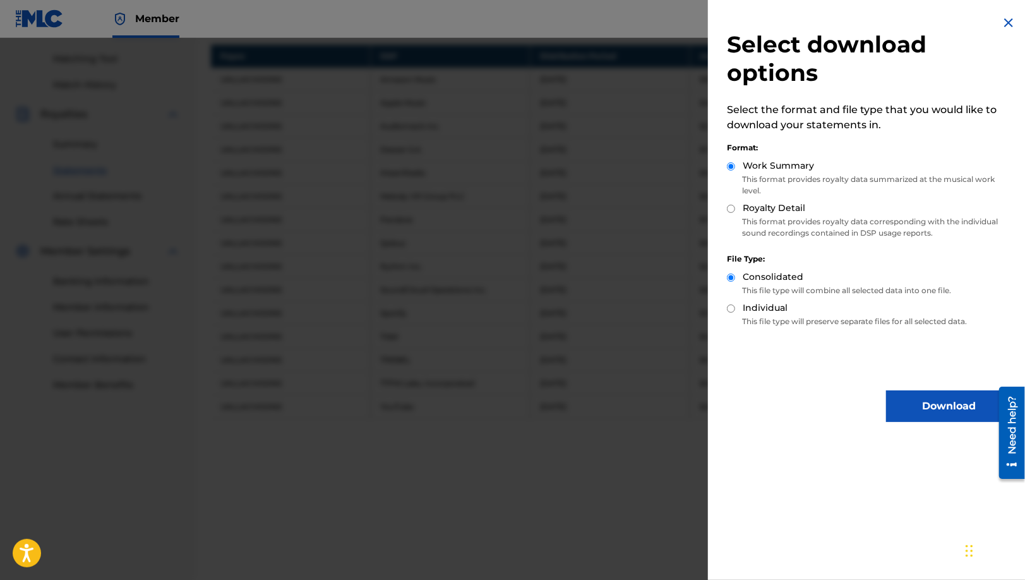
click at [936, 412] on button "Download" at bounding box center [949, 406] width 126 height 32
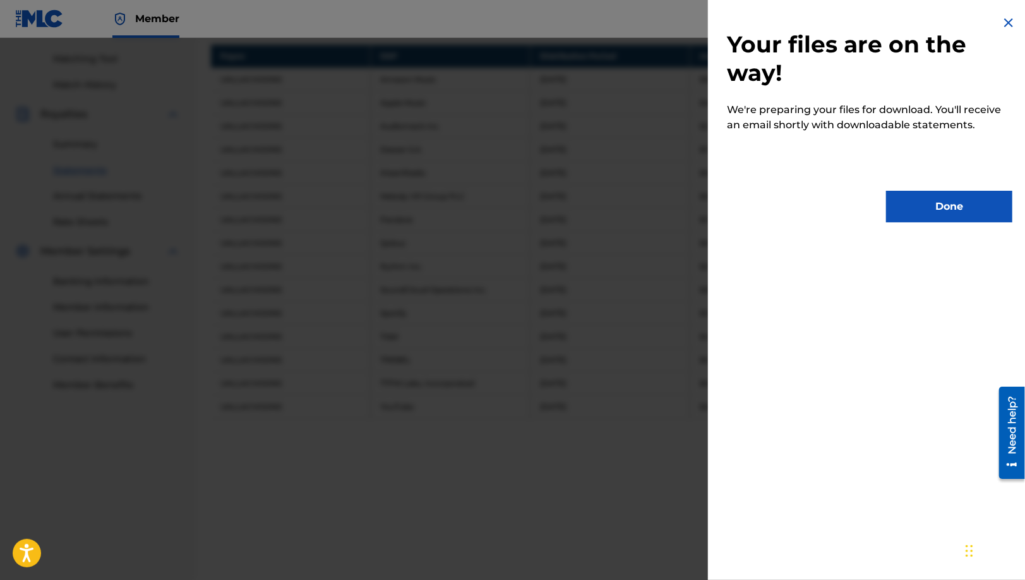
click at [965, 217] on button "Done" at bounding box center [949, 207] width 126 height 32
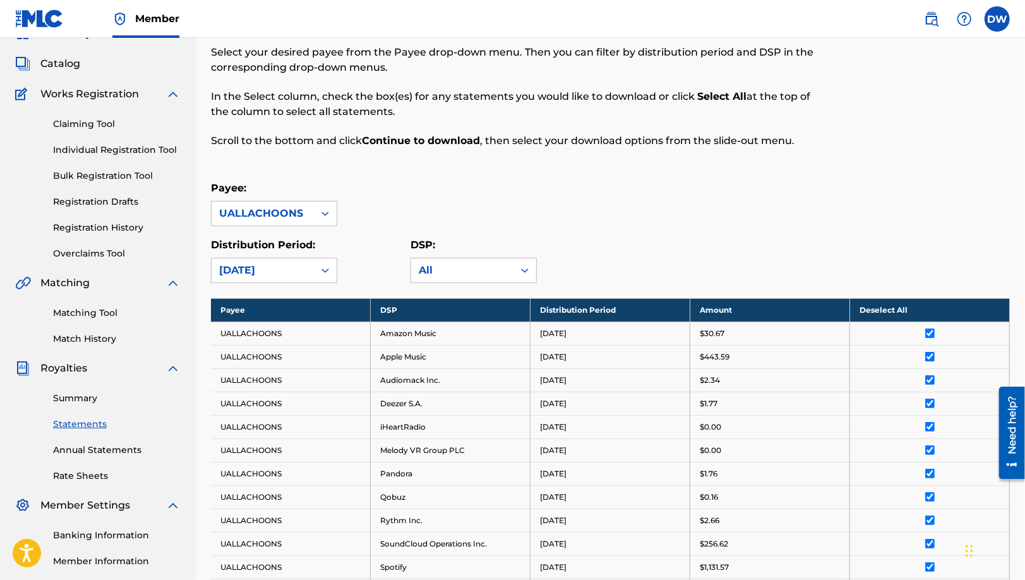
scroll to position [0, 0]
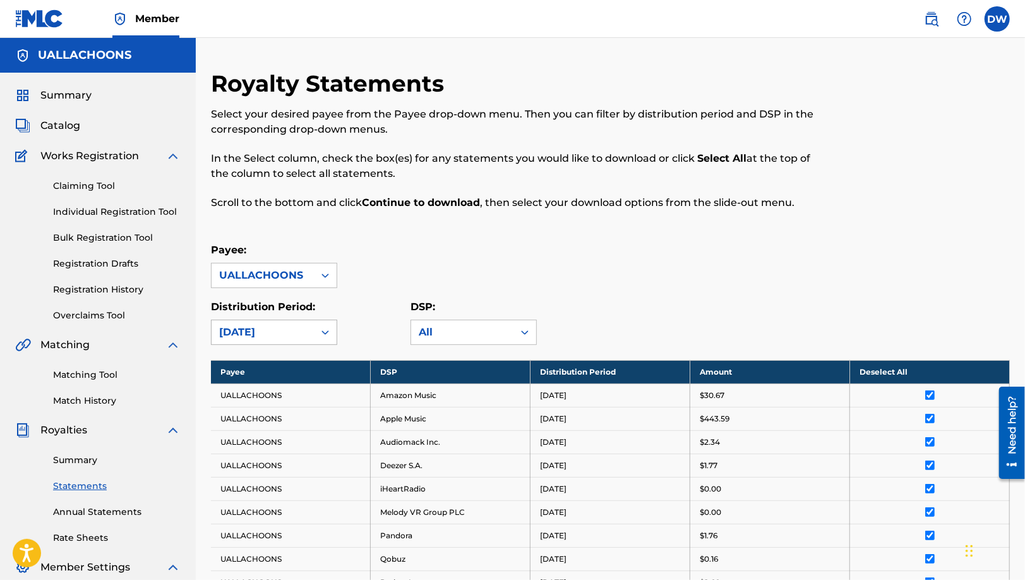
click at [246, 332] on div "[DATE]" at bounding box center [262, 332] width 87 height 15
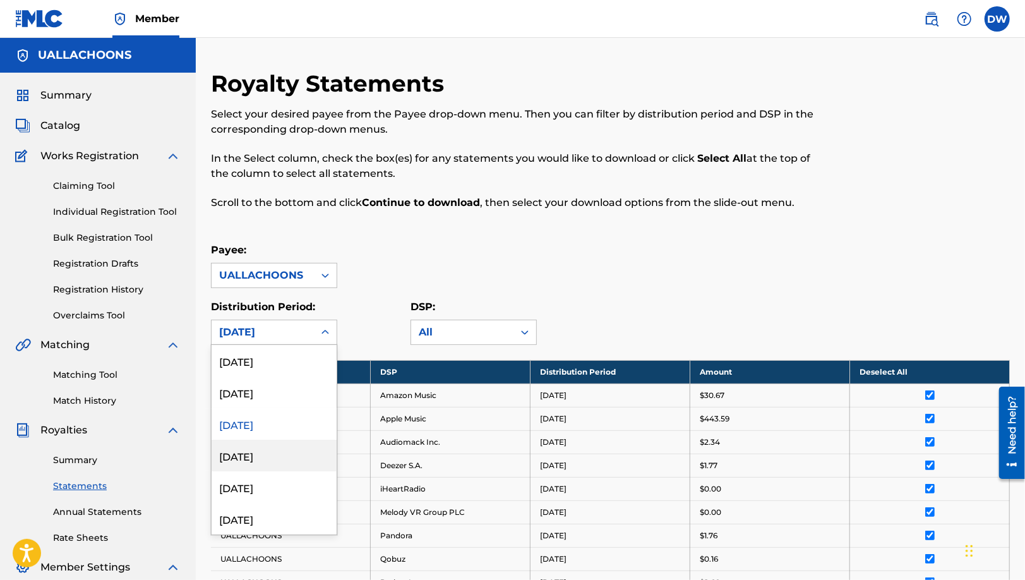
click at [256, 462] on div "[DATE]" at bounding box center [274, 455] width 125 height 32
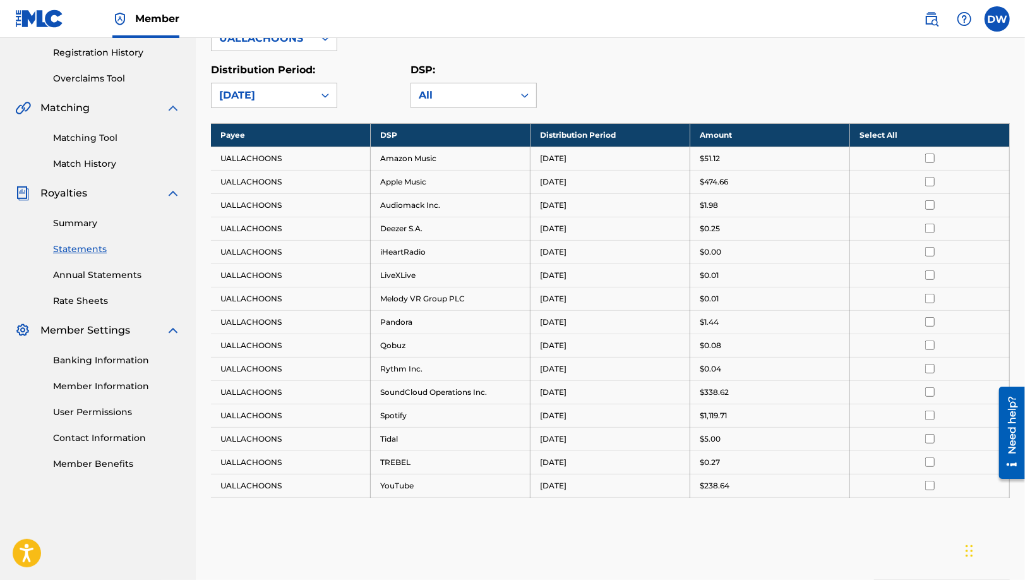
scroll to position [185, 0]
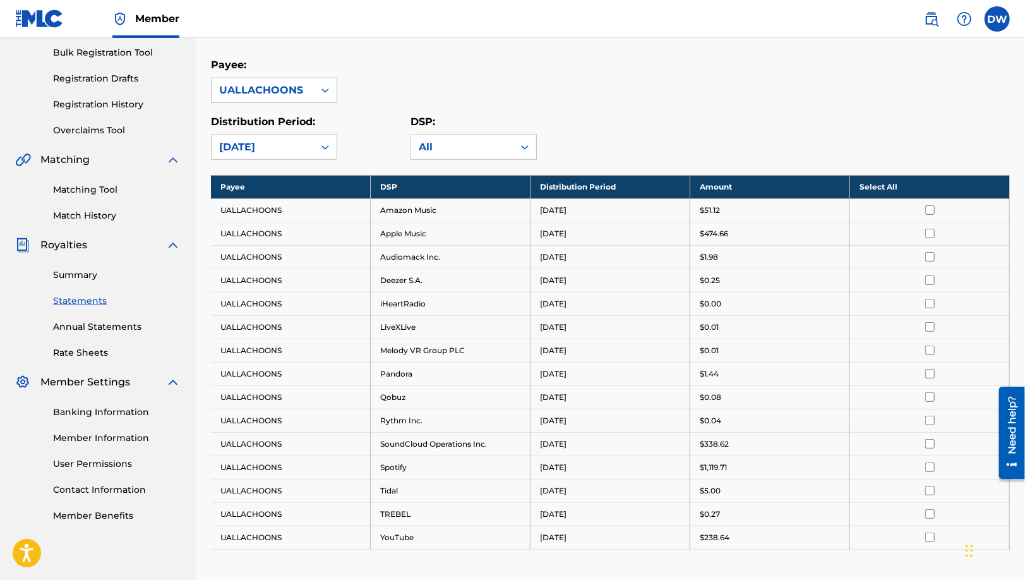
click at [909, 182] on th "Select All" at bounding box center [930, 186] width 160 height 23
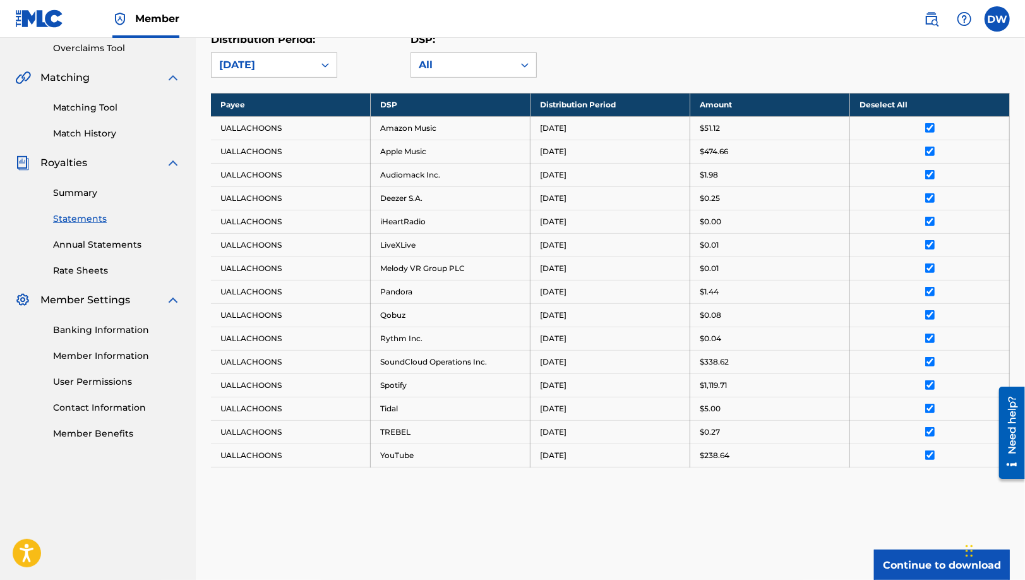
scroll to position [311, 0]
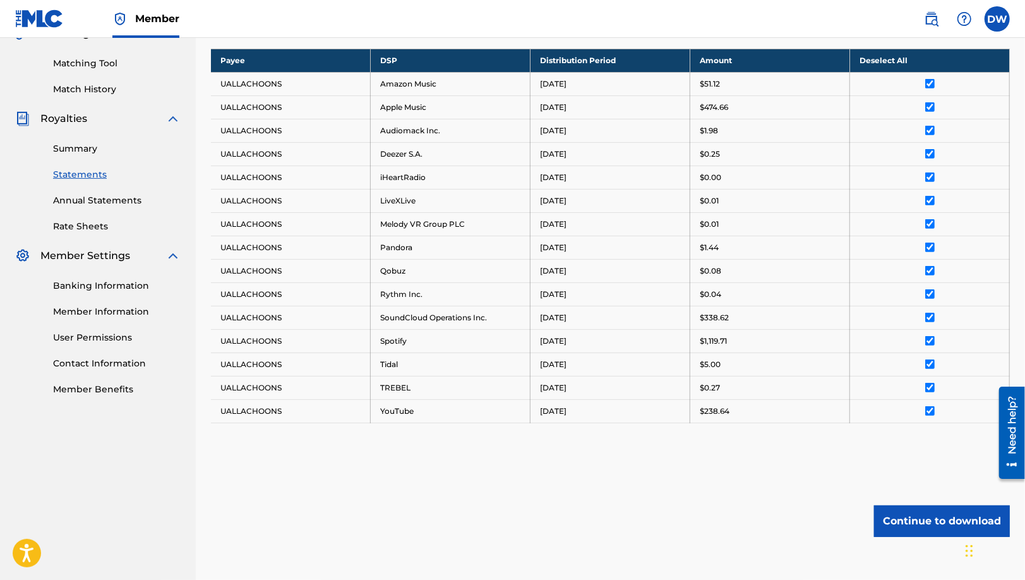
click at [910, 518] on button "Continue to download" at bounding box center [942, 521] width 136 height 32
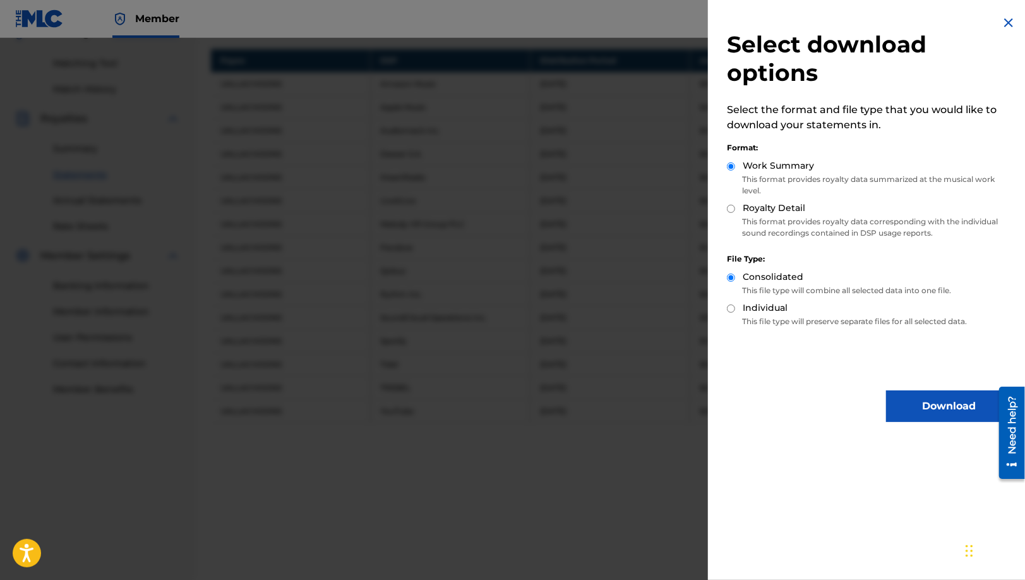
click at [934, 404] on button "Download" at bounding box center [949, 406] width 126 height 32
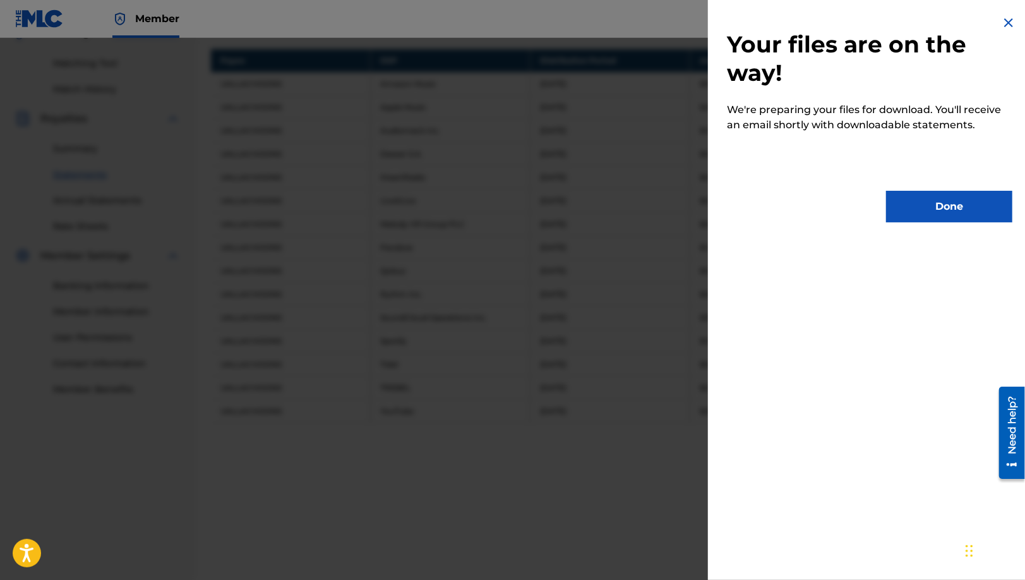
click at [937, 210] on button "Done" at bounding box center [949, 207] width 126 height 32
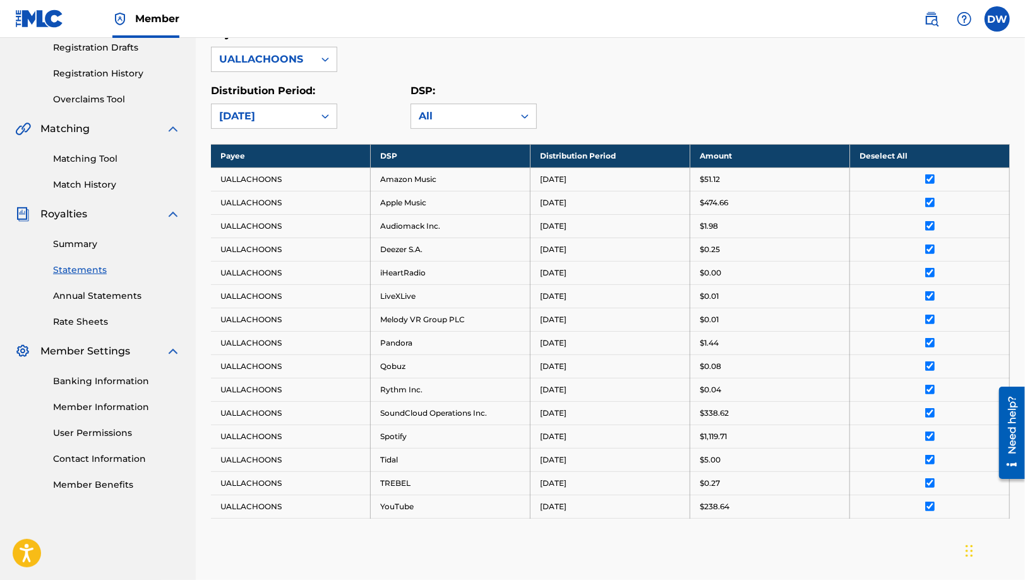
scroll to position [185, 0]
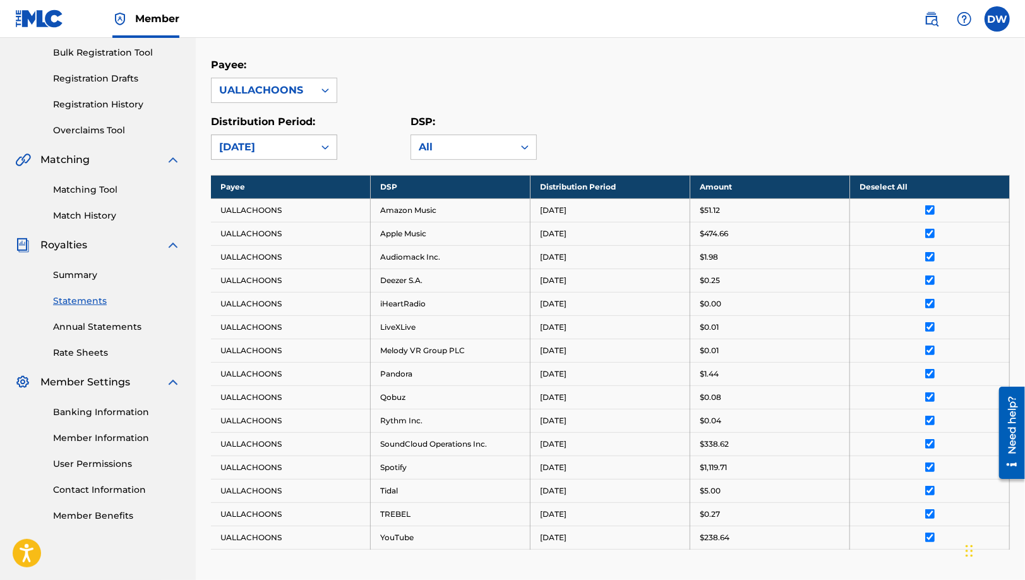
click at [259, 148] on div "[DATE]" at bounding box center [262, 147] width 87 height 15
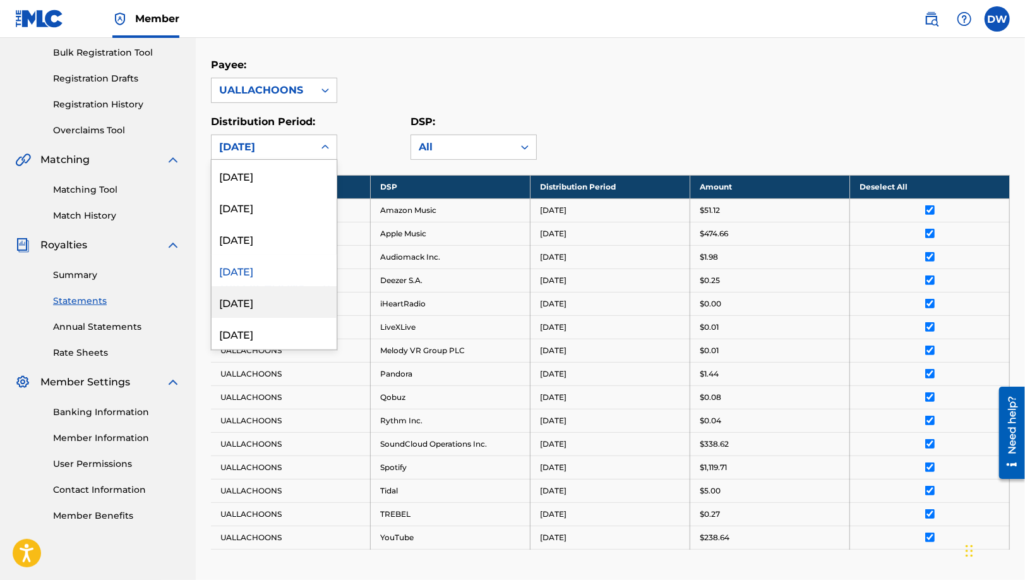
click at [265, 304] on div "[DATE]" at bounding box center [274, 302] width 125 height 32
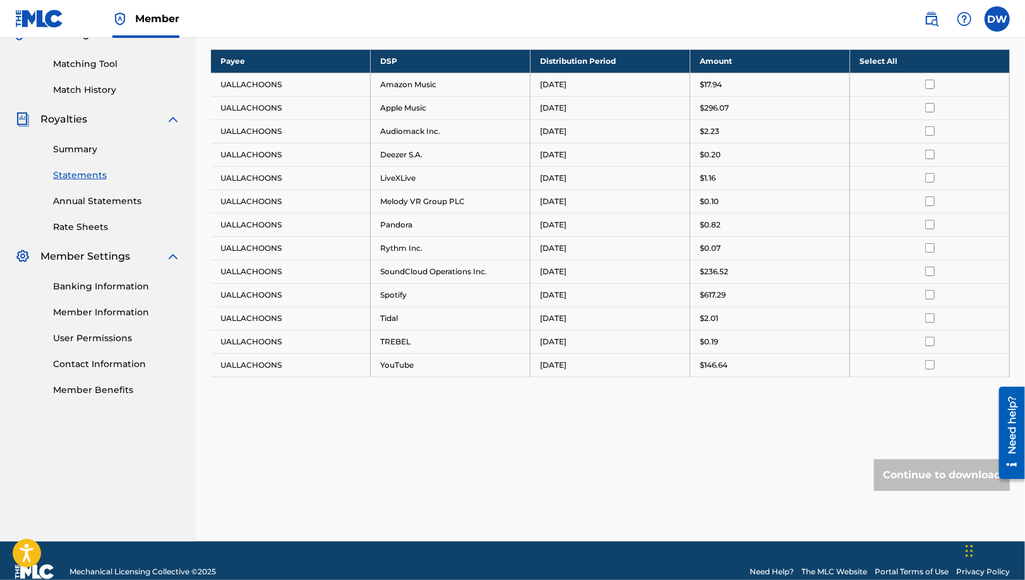
scroll to position [311, 0]
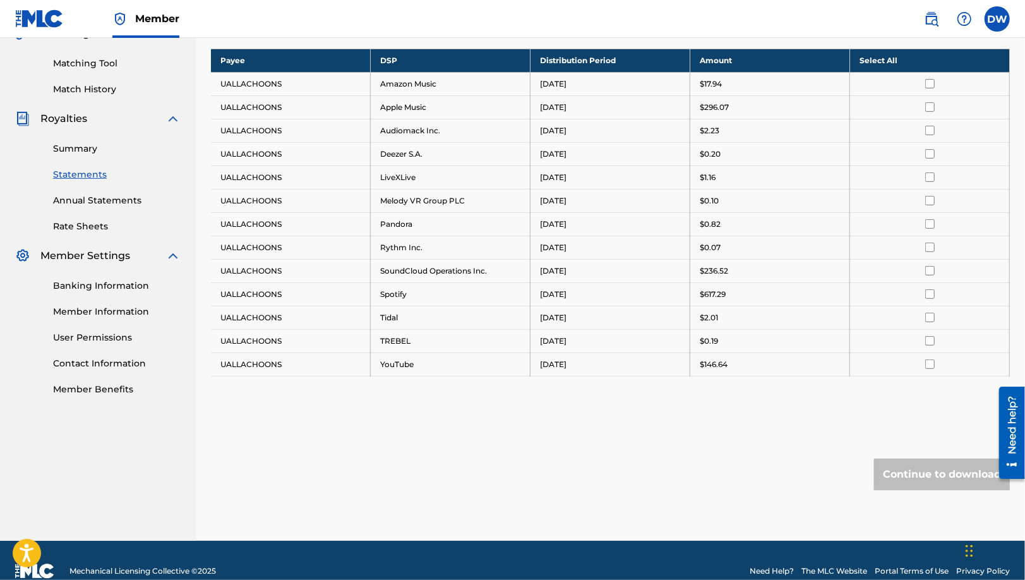
click at [888, 57] on th "Select All" at bounding box center [930, 60] width 160 height 23
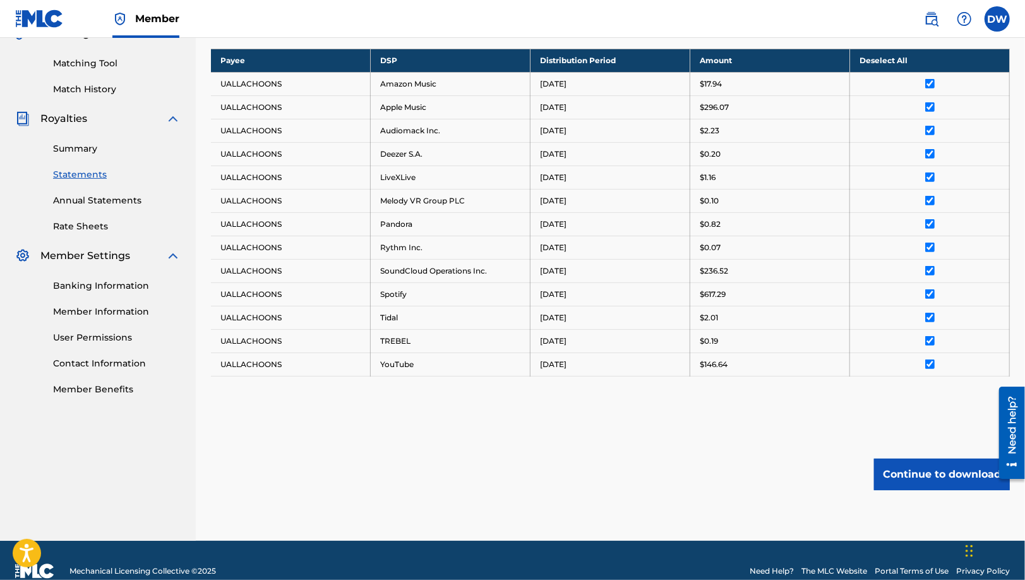
click at [941, 472] on button "Continue to download" at bounding box center [942, 474] width 136 height 32
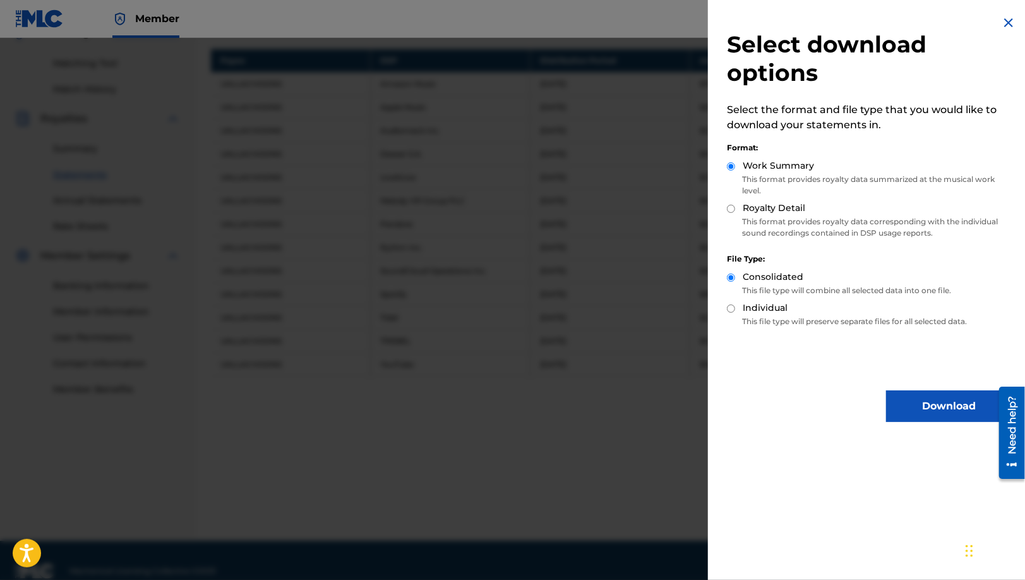
click at [939, 415] on button "Download" at bounding box center [949, 406] width 126 height 32
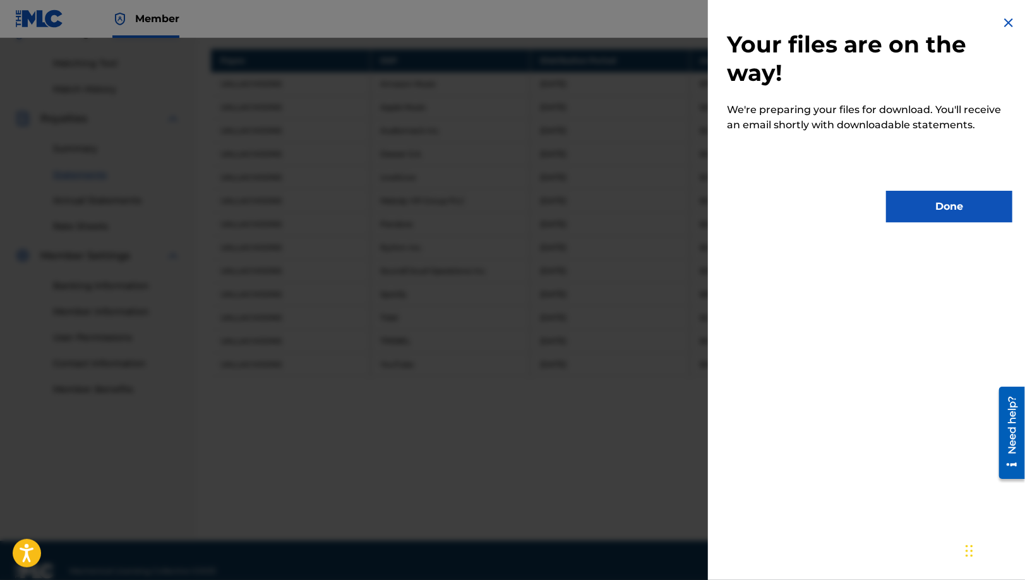
click at [909, 208] on button "Done" at bounding box center [949, 207] width 126 height 32
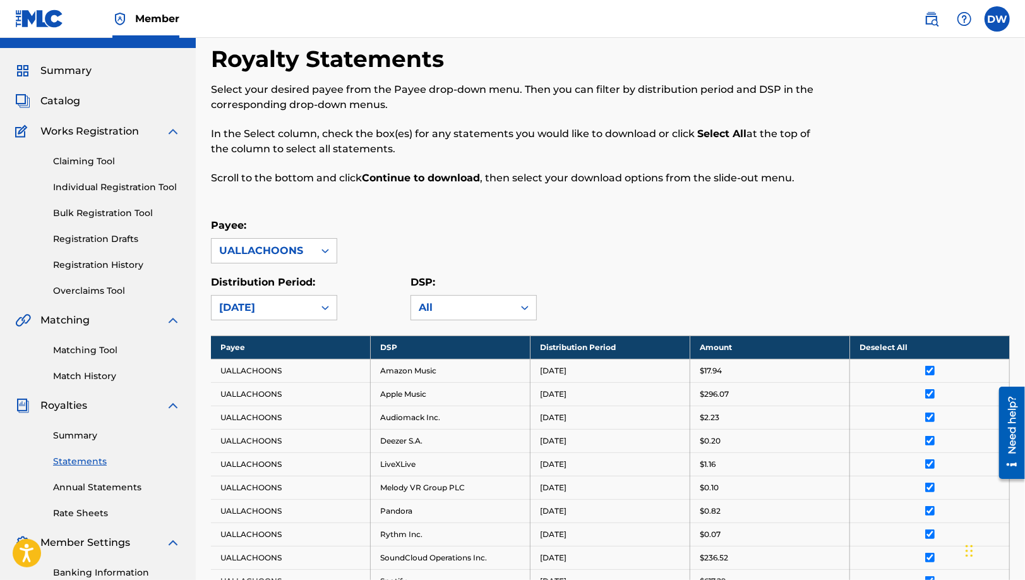
scroll to position [0, 0]
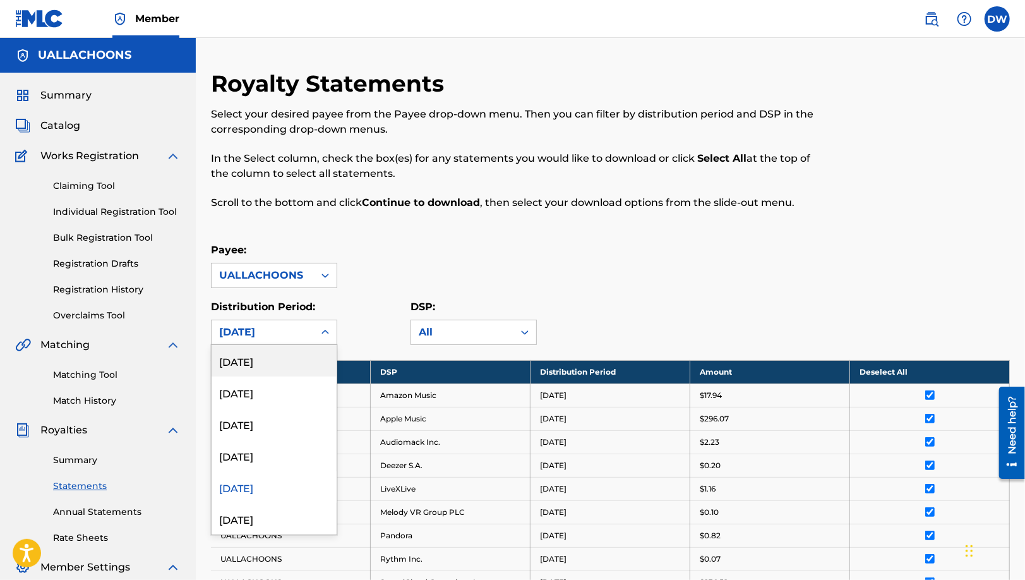
click at [244, 326] on div "[DATE]" at bounding box center [262, 332] width 87 height 15
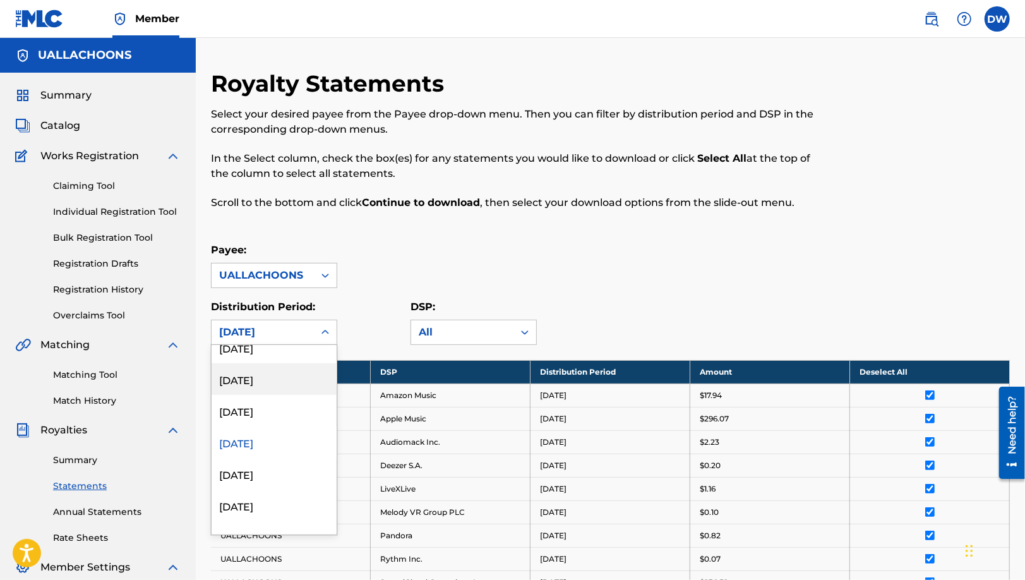
scroll to position [46, 0]
click at [250, 473] on div "[DATE]" at bounding box center [274, 472] width 125 height 32
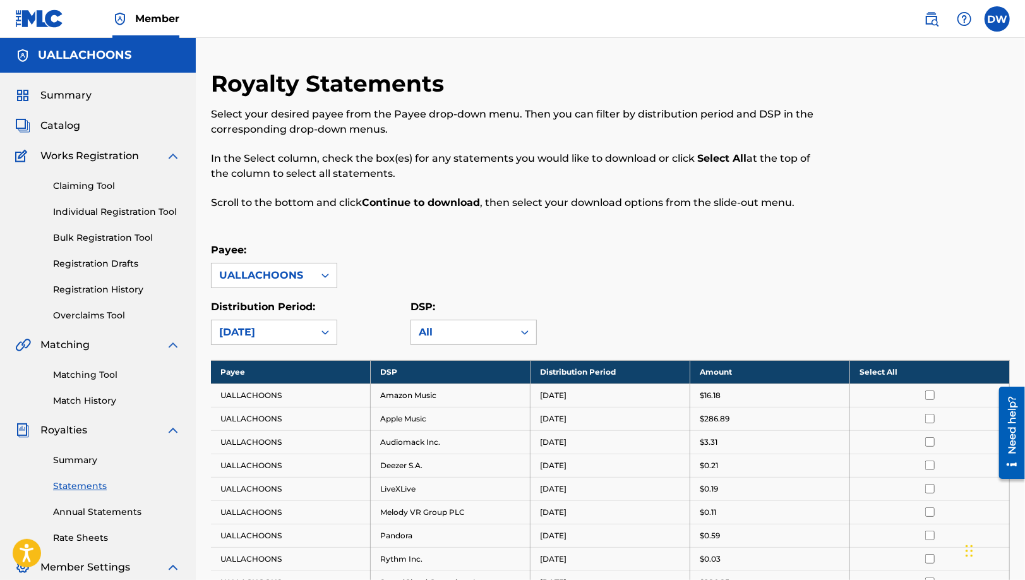
drag, startPoint x: 678, startPoint y: 222, endPoint x: 685, endPoint y: 278, distance: 56.0
click at [678, 223] on div "Royalty Statements Select your desired payee from the Payee drop-down menu. The…" at bounding box center [518, 146] width 615 height 155
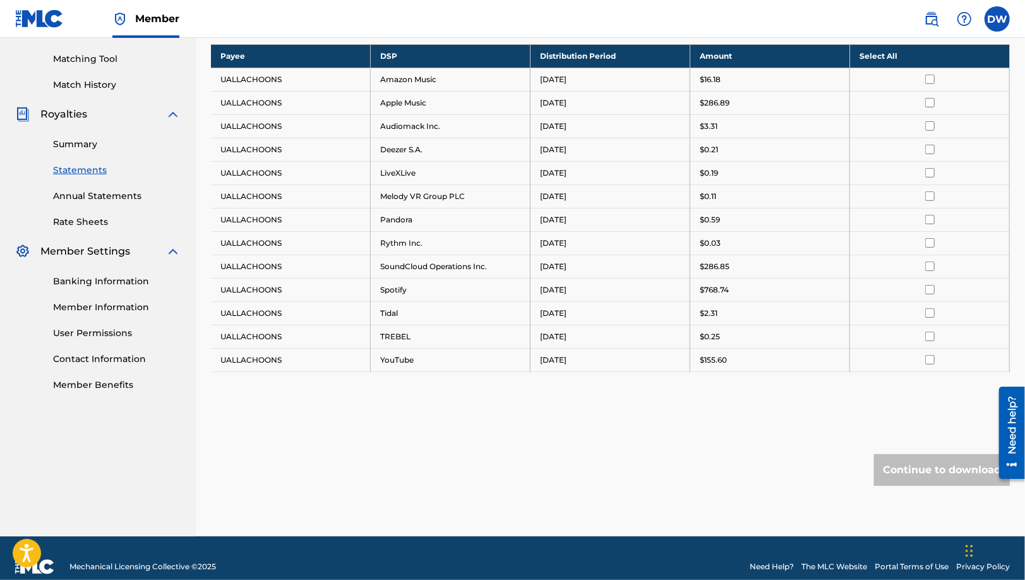
scroll to position [328, 0]
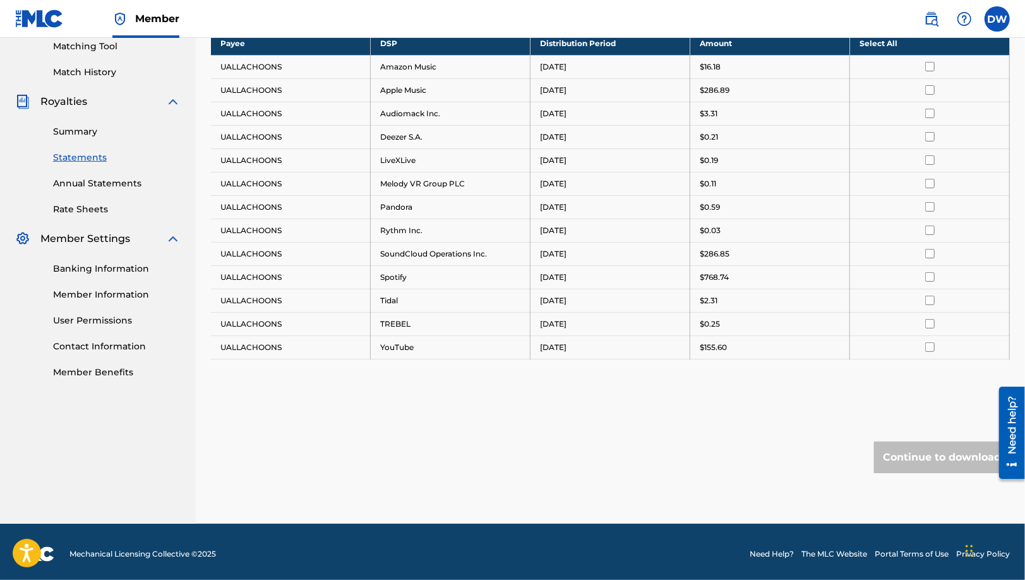
click at [887, 42] on th "Select All" at bounding box center [930, 43] width 160 height 23
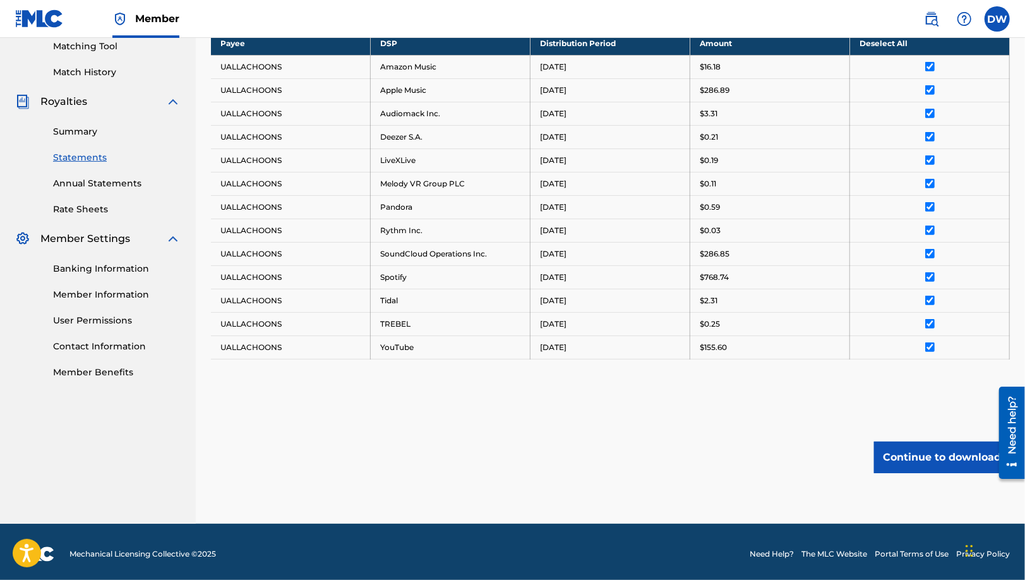
click at [923, 458] on button "Continue to download" at bounding box center [942, 457] width 136 height 32
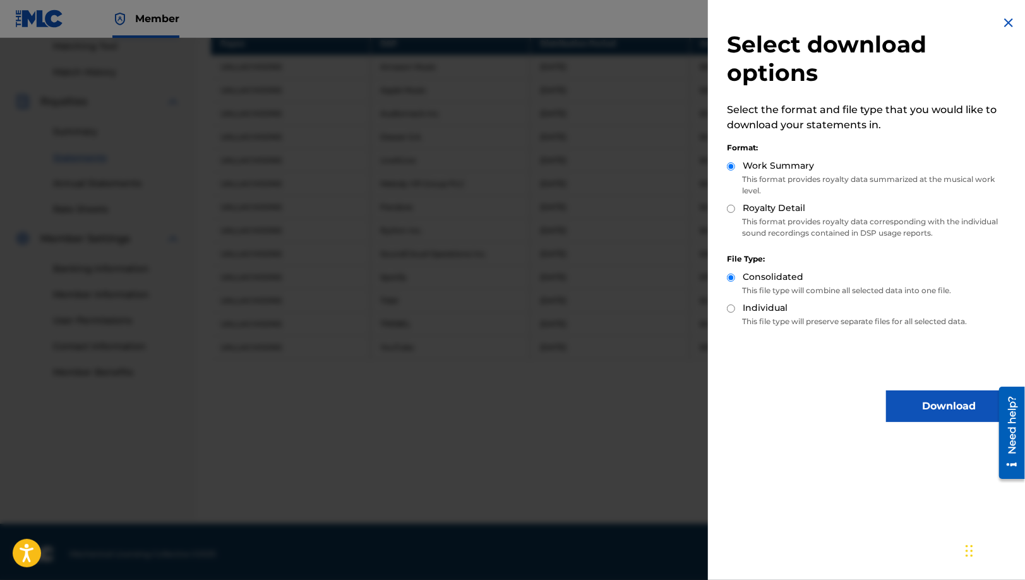
click at [910, 407] on button "Download" at bounding box center [949, 406] width 126 height 32
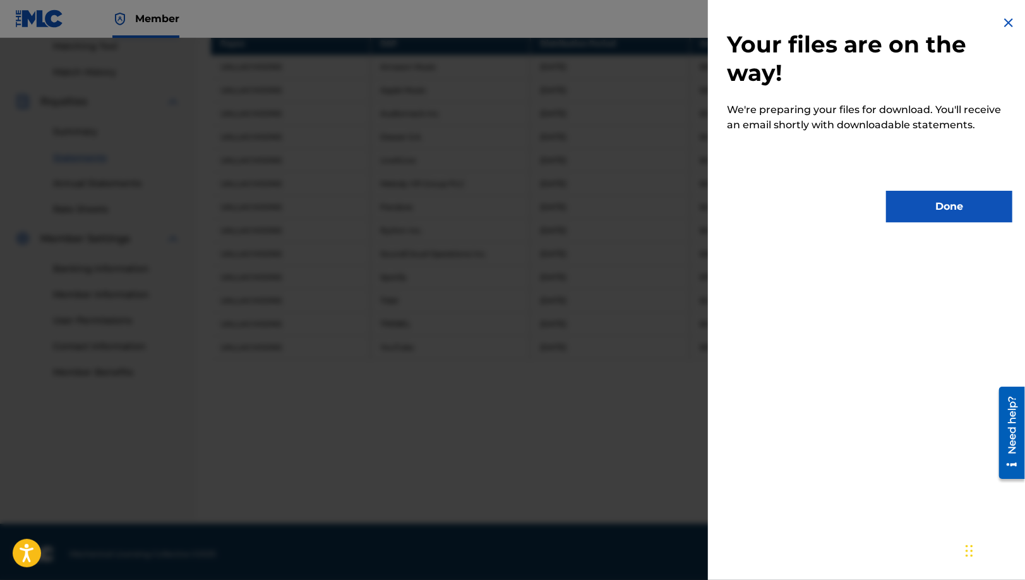
click at [941, 204] on button "Done" at bounding box center [949, 207] width 126 height 32
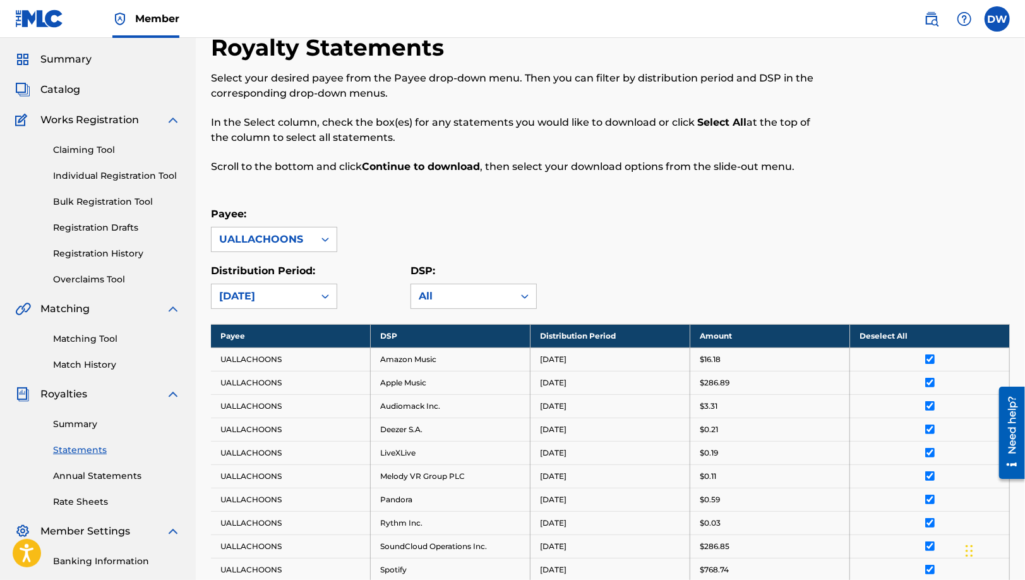
scroll to position [13, 0]
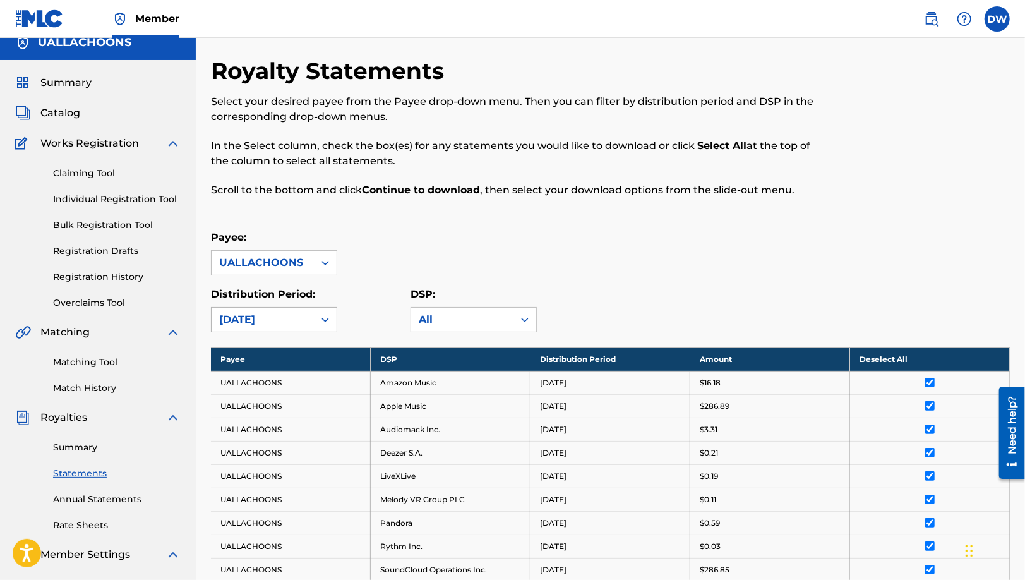
click at [246, 325] on div "[DATE]" at bounding box center [262, 319] width 87 height 15
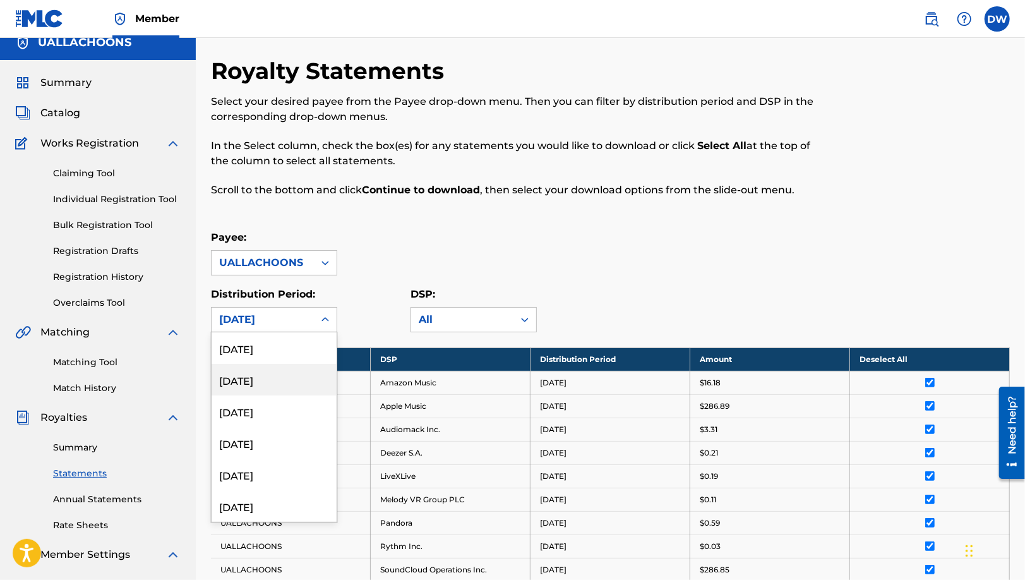
scroll to position [126, 0]
click at [271, 416] on div "[DATE]" at bounding box center [274, 411] width 125 height 32
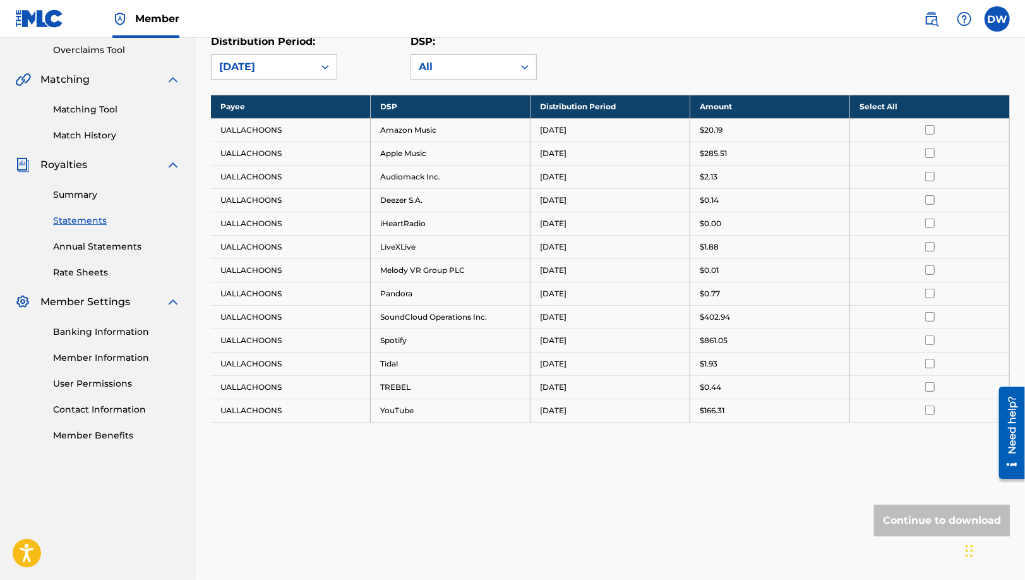
scroll to position [328, 0]
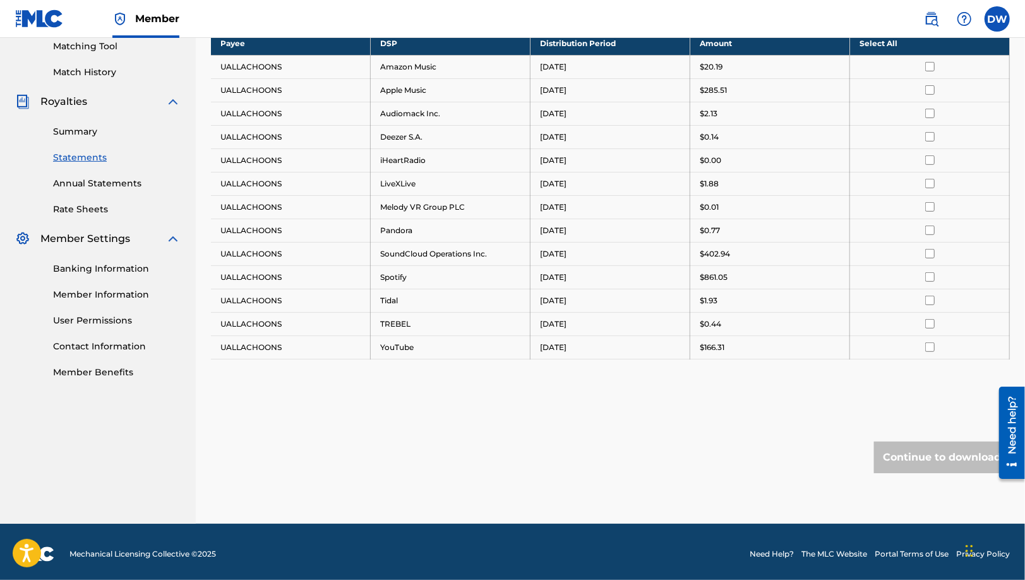
click at [890, 46] on th "Select All" at bounding box center [930, 43] width 160 height 23
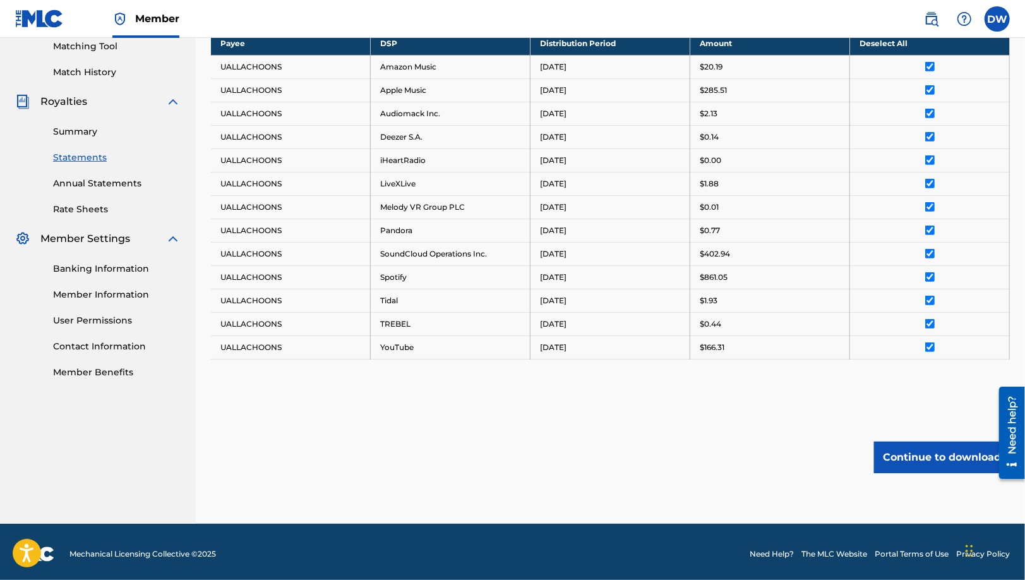
click at [942, 462] on button "Continue to download" at bounding box center [942, 457] width 136 height 32
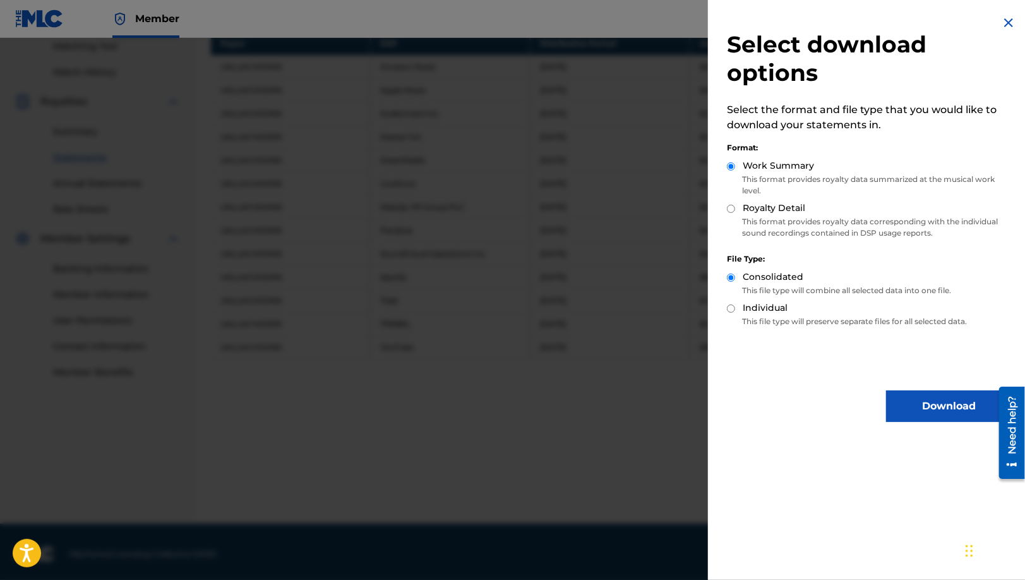
click at [916, 410] on button "Download" at bounding box center [949, 406] width 126 height 32
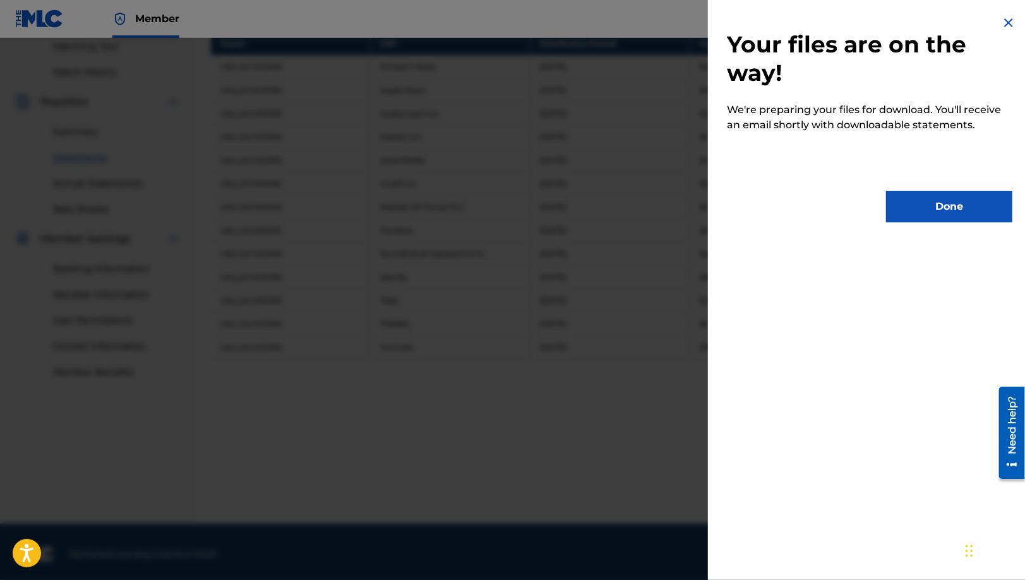
click at [927, 192] on button "Done" at bounding box center [949, 207] width 126 height 32
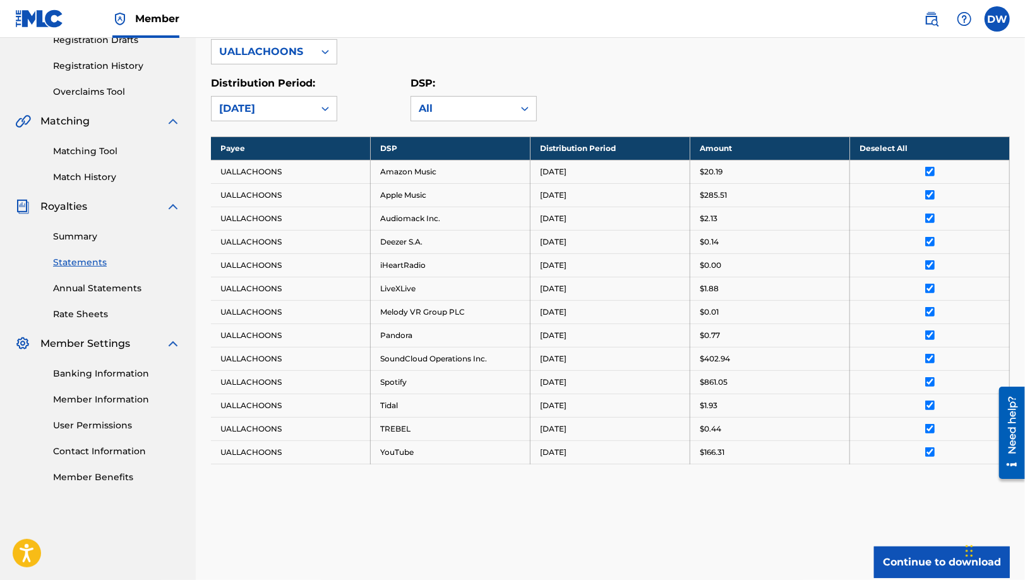
scroll to position [202, 0]
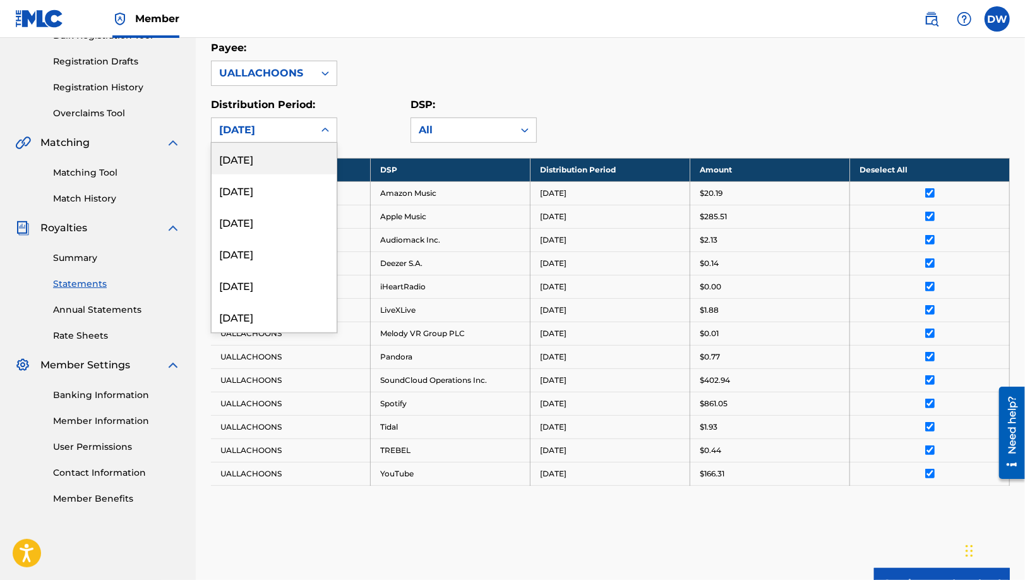
click at [265, 133] on div "[DATE]" at bounding box center [262, 129] width 87 height 15
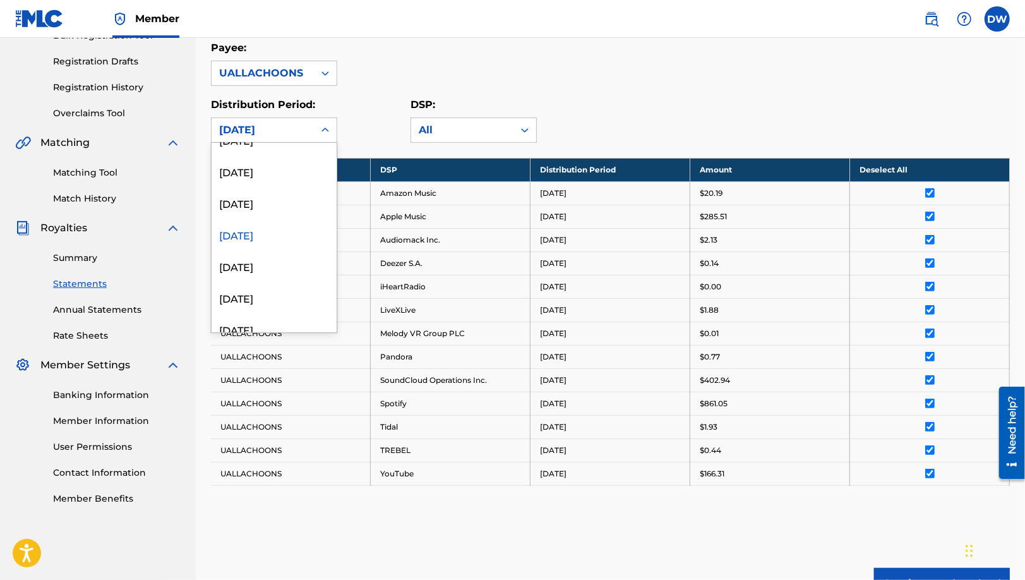
scroll to position [126, 0]
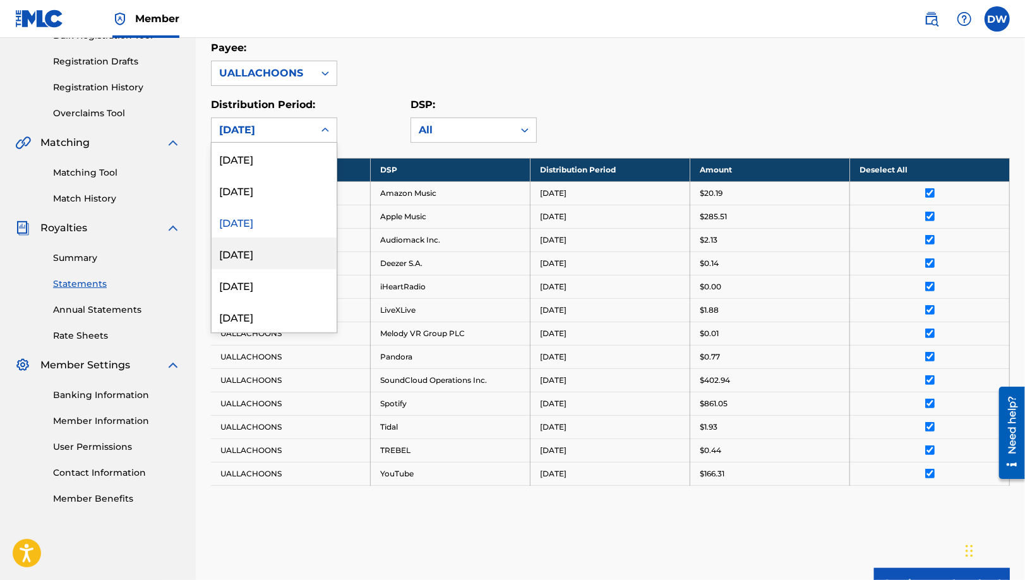
click at [225, 258] on div "[DATE]" at bounding box center [274, 253] width 125 height 32
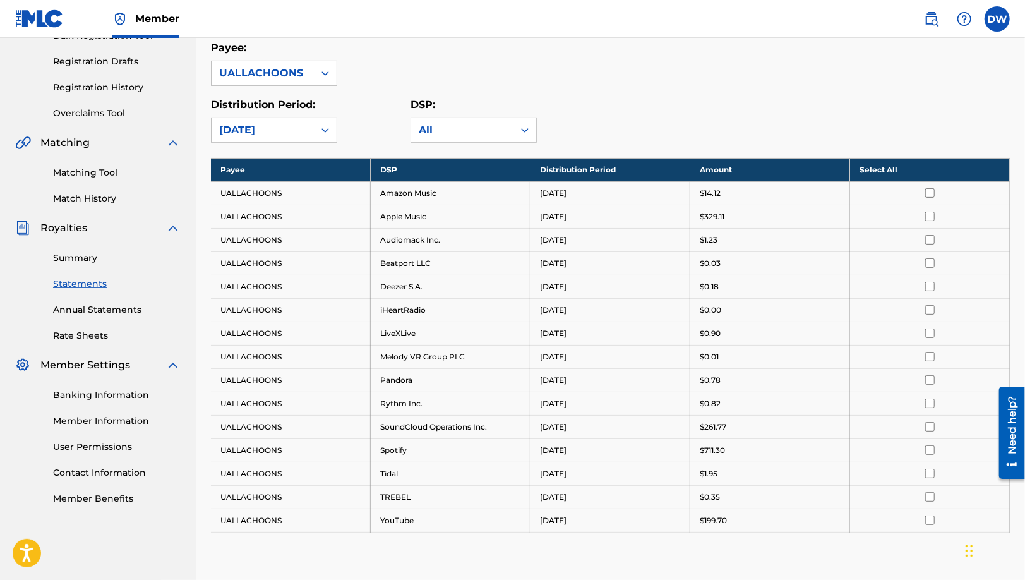
click at [801, 119] on div "Distribution Period: option [DATE], selected. [DATE] DSP: All" at bounding box center [610, 119] width 799 height 45
click at [889, 169] on th "Select All" at bounding box center [930, 169] width 160 height 23
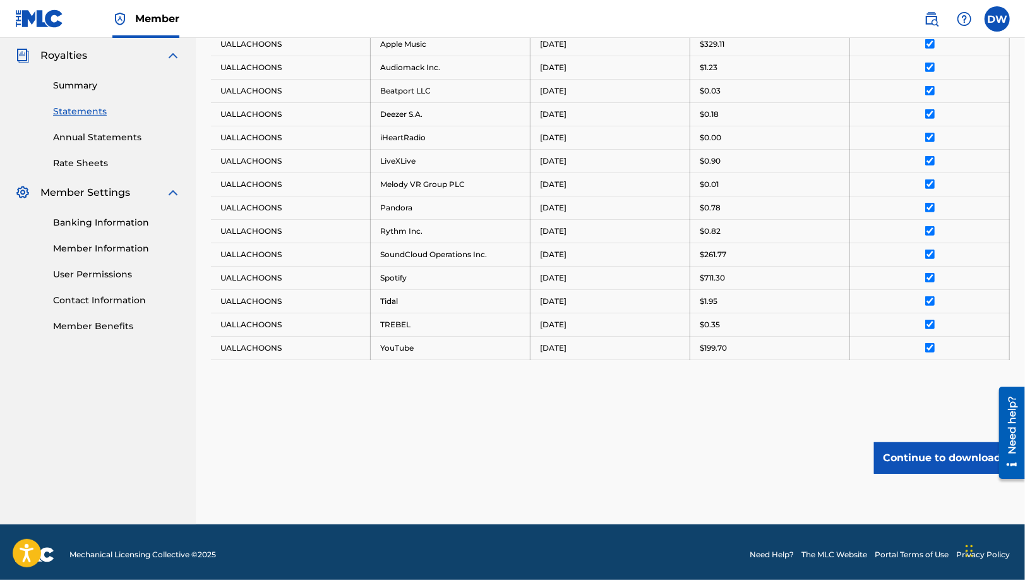
click at [916, 459] on button "Continue to download" at bounding box center [942, 458] width 136 height 32
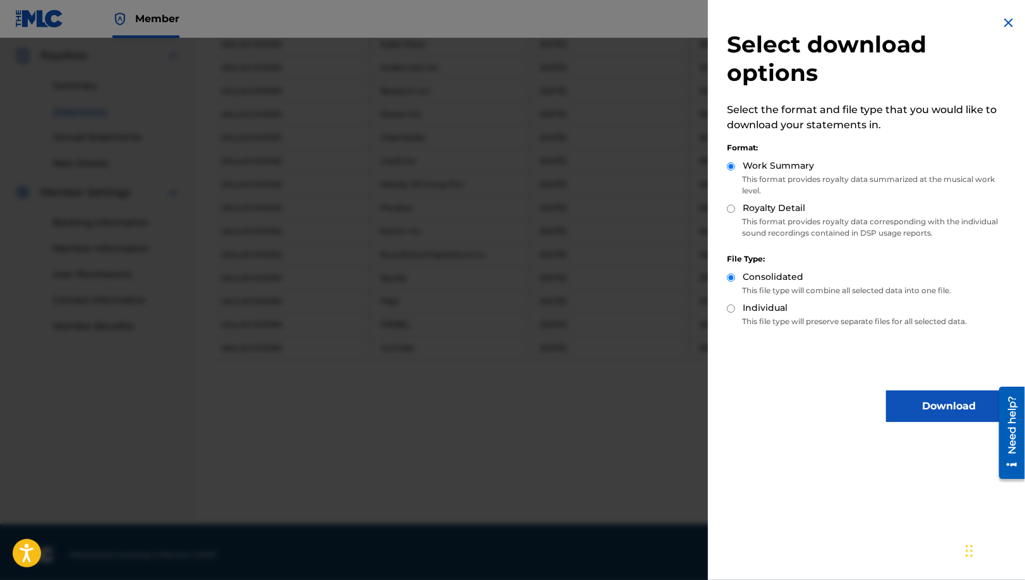
click at [904, 414] on button "Download" at bounding box center [949, 406] width 126 height 32
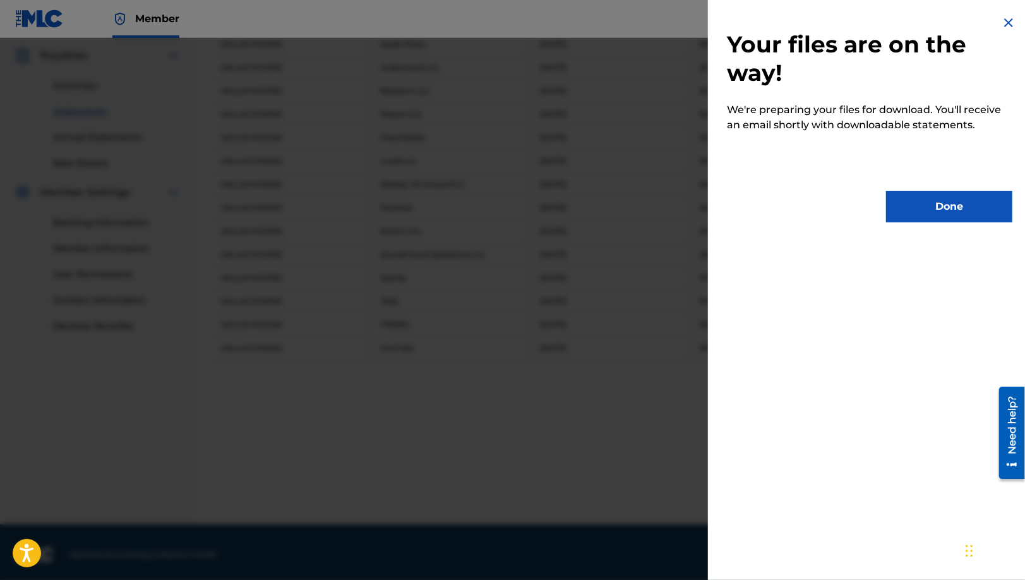
click at [953, 212] on button "Done" at bounding box center [949, 207] width 126 height 32
